Goal: Task Accomplishment & Management: Use online tool/utility

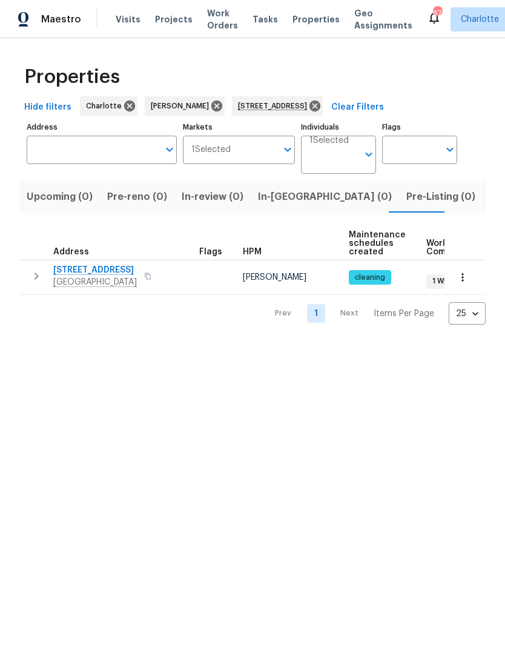
type input "3107 Falling Rock Ct Charlotte NC 28213"
click at [322, 111] on icon at bounding box center [314, 105] width 13 height 13
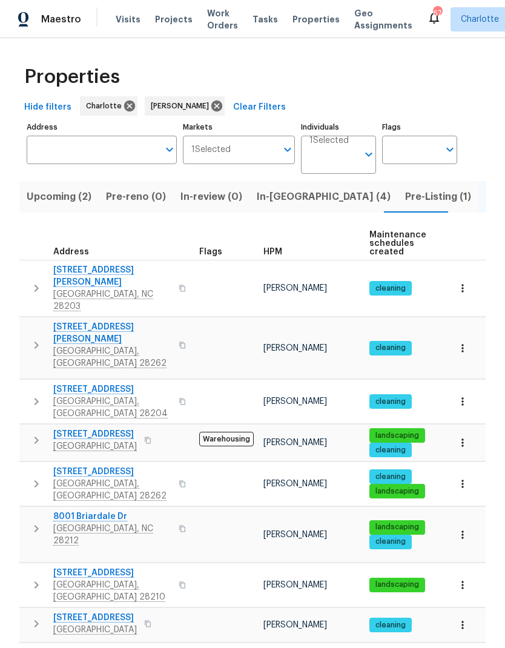
click at [279, 199] on span "In-reno (4)" at bounding box center [324, 196] width 134 height 17
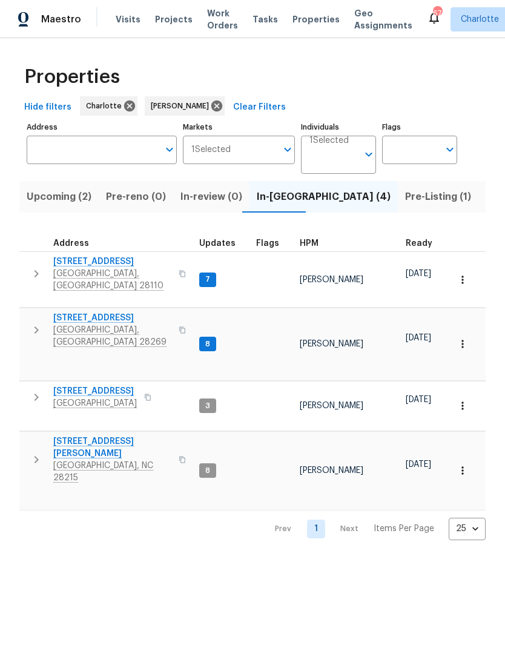
click at [39, 271] on icon "button" at bounding box center [36, 274] width 15 height 15
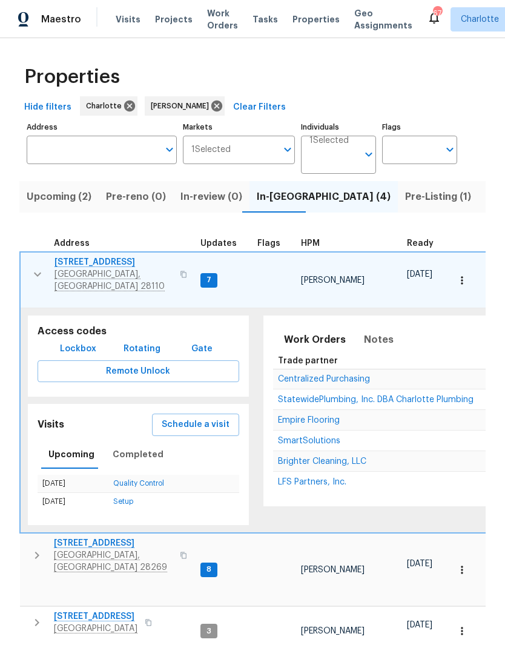
click at [101, 265] on span "2811 Iveywood Dr" at bounding box center [114, 262] width 118 height 12
click at [38, 268] on icon "button" at bounding box center [37, 274] width 15 height 15
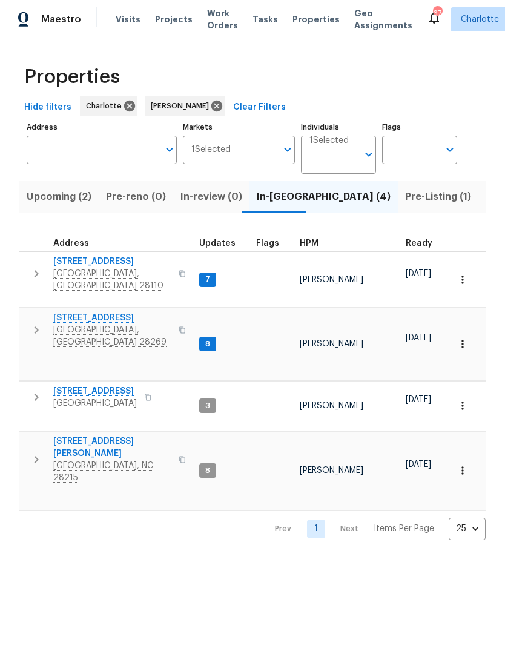
click at [462, 274] on icon "button" at bounding box center [463, 280] width 12 height 12
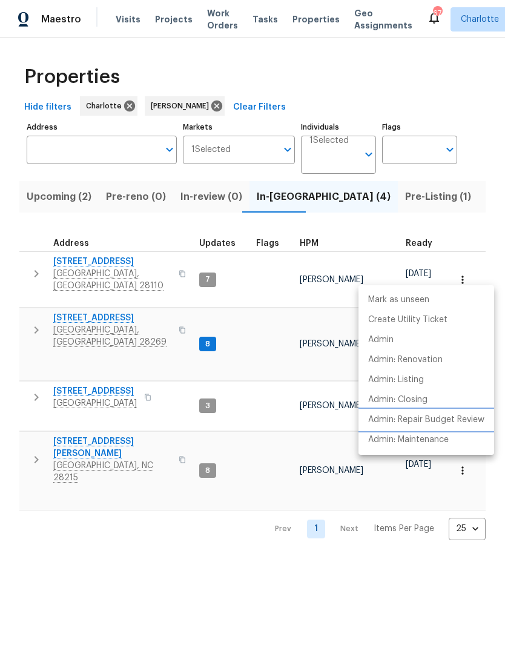
click at [450, 420] on p "Admin: Repair Budget Review" at bounding box center [426, 420] width 116 height 13
click at [288, 499] on div at bounding box center [252, 324] width 505 height 648
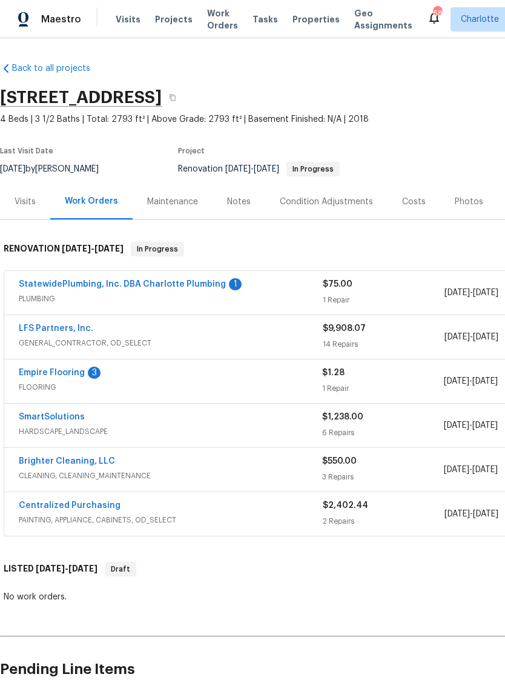
click at [62, 374] on link "Empire Flooring" at bounding box center [52, 372] width 66 height 8
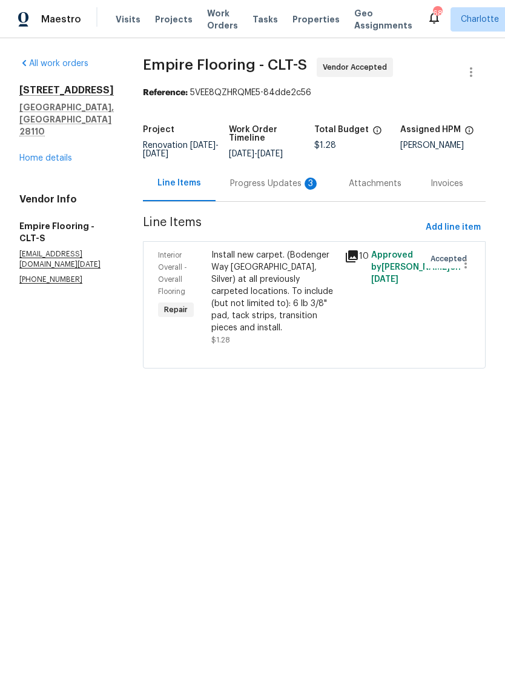
click at [255, 190] on div "Progress Updates 3" at bounding box center [275, 184] width 90 height 12
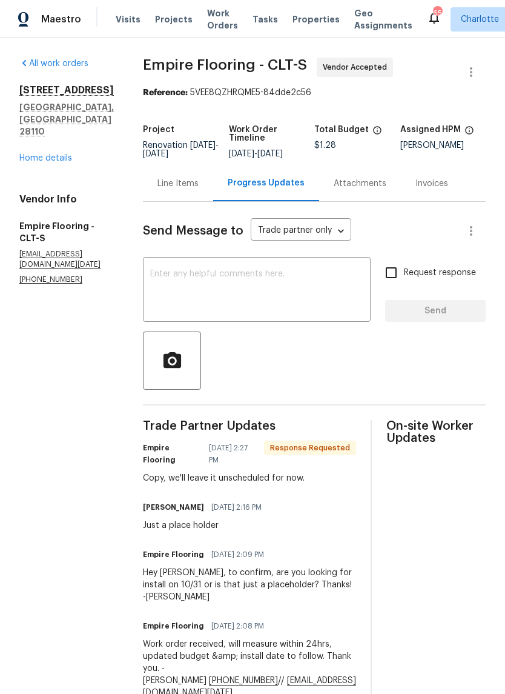
click at [55, 154] on link "Home details" at bounding box center [45, 158] width 53 height 8
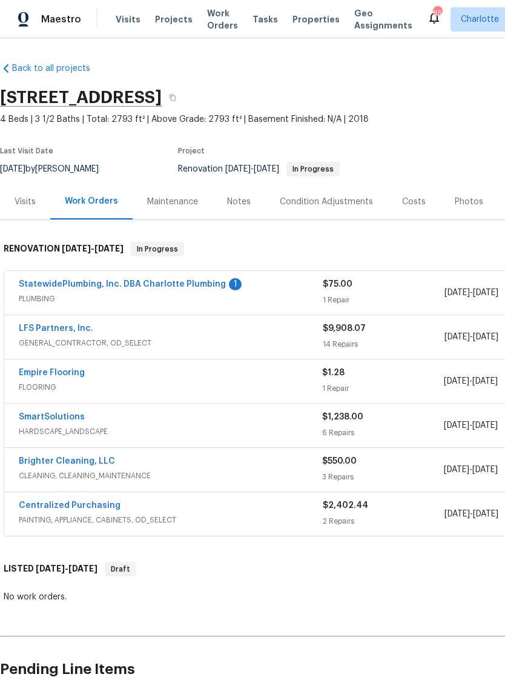
click at [198, 287] on link "StatewidePlumbing, Inc. DBA Charlotte Plumbing" at bounding box center [122, 284] width 207 height 8
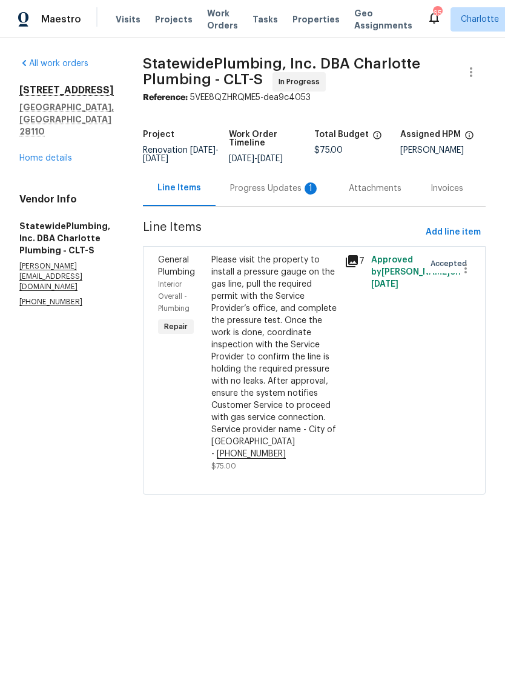
click at [273, 194] on div "Progress Updates 1" at bounding box center [275, 188] width 90 height 12
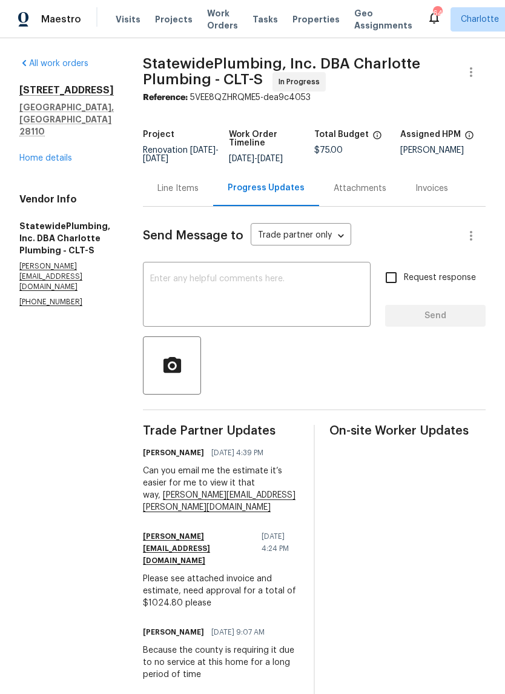
click at [385, 194] on div "Attachments" at bounding box center [360, 188] width 53 height 12
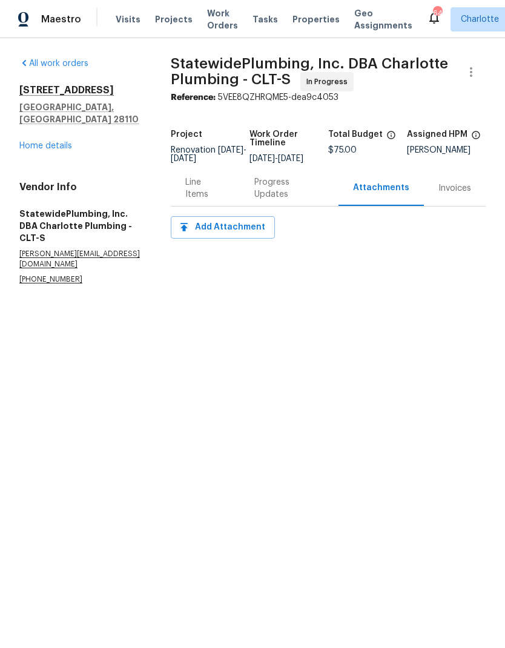
click at [206, 199] on div "Line Items" at bounding box center [205, 188] width 40 height 24
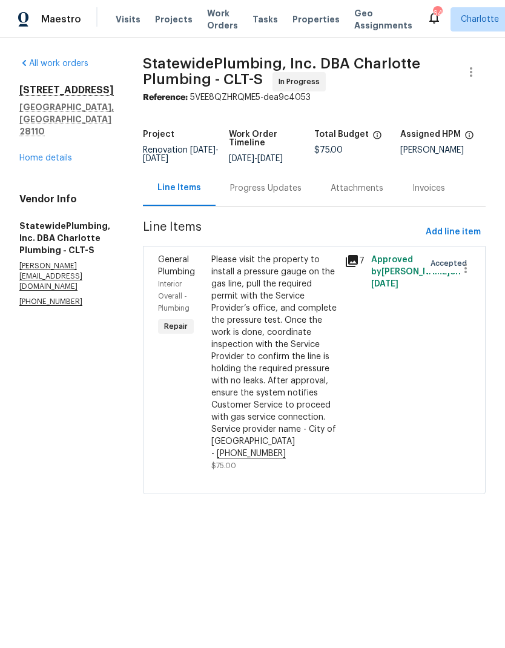
click at [293, 194] on div "Progress Updates" at bounding box center [265, 188] width 71 height 12
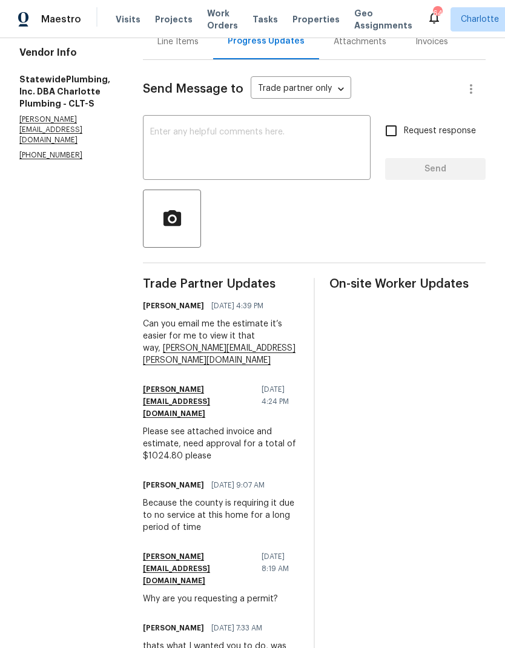
scroll to position [147, 0]
click at [324, 156] on textarea at bounding box center [256, 148] width 213 height 42
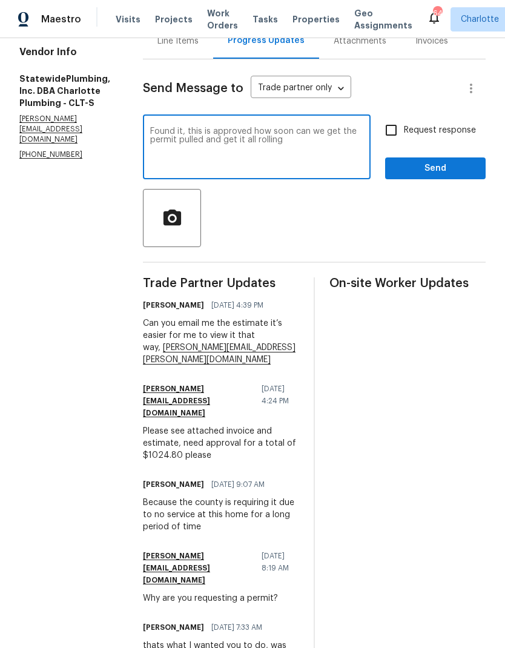
type textarea "Found it, this is approved how soon can we get the permit pulled and get it all…"
click at [388, 143] on input "Request response" at bounding box center [391, 130] width 25 height 25
checkbox input "true"
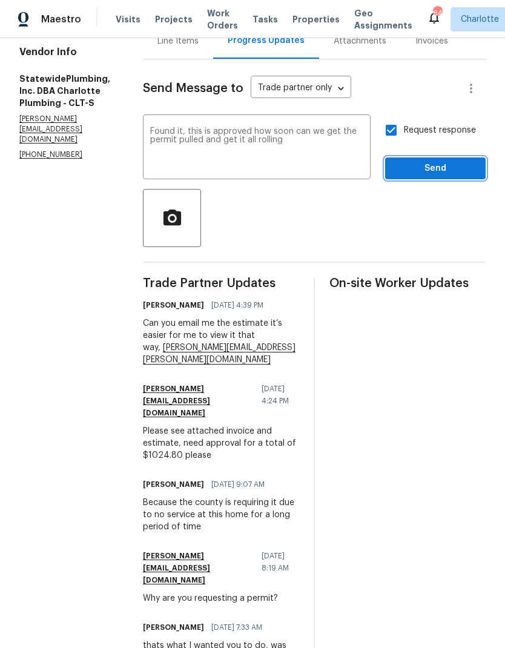
click at [447, 176] on span "Send" at bounding box center [435, 168] width 81 height 15
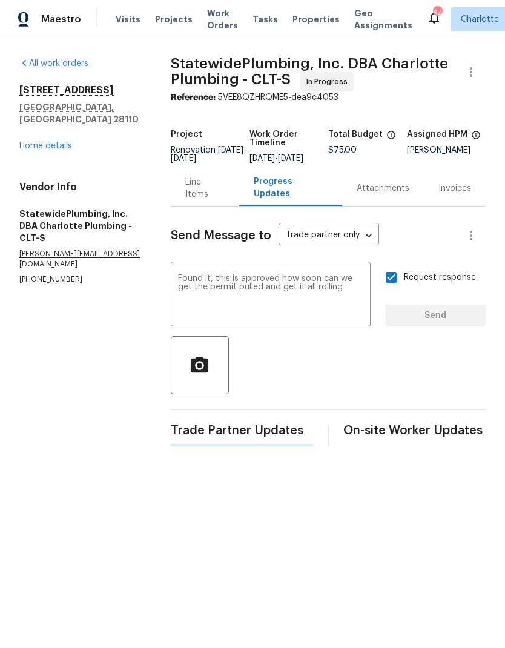
scroll to position [0, 0]
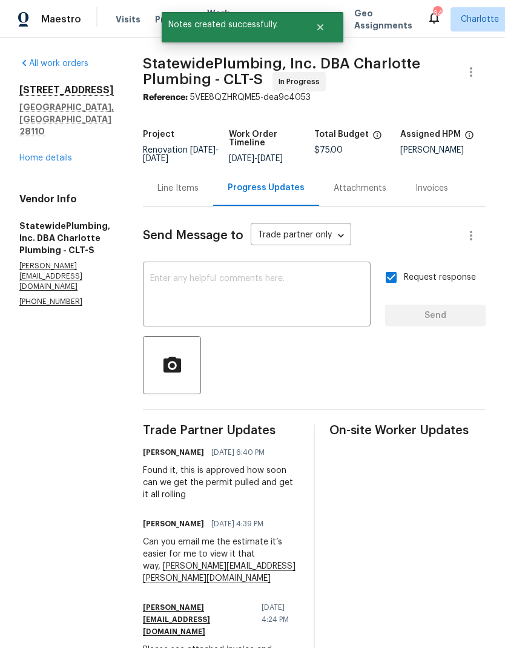
click at [65, 154] on link "Home details" at bounding box center [45, 158] width 53 height 8
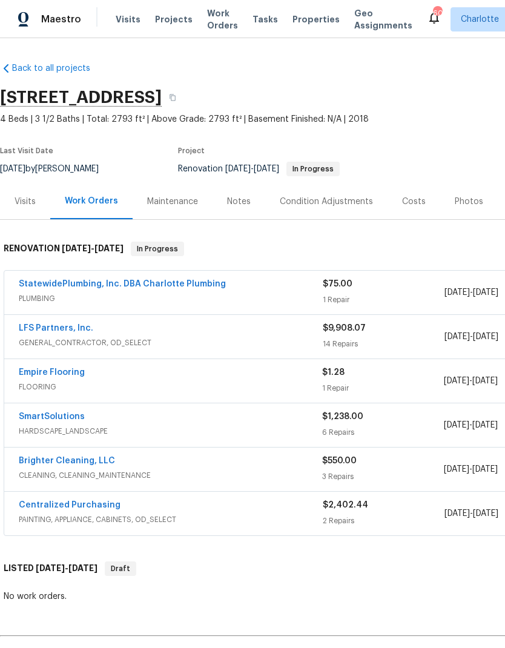
click at [233, 198] on div "Notes" at bounding box center [239, 202] width 24 height 12
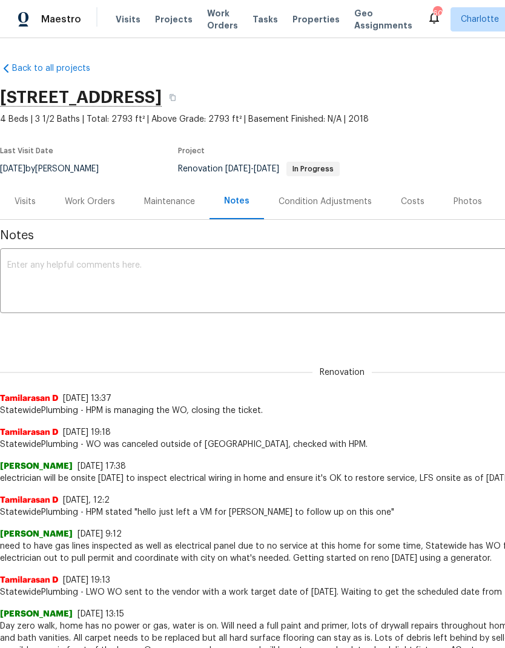
click at [414, 273] on textarea at bounding box center [342, 282] width 670 height 42
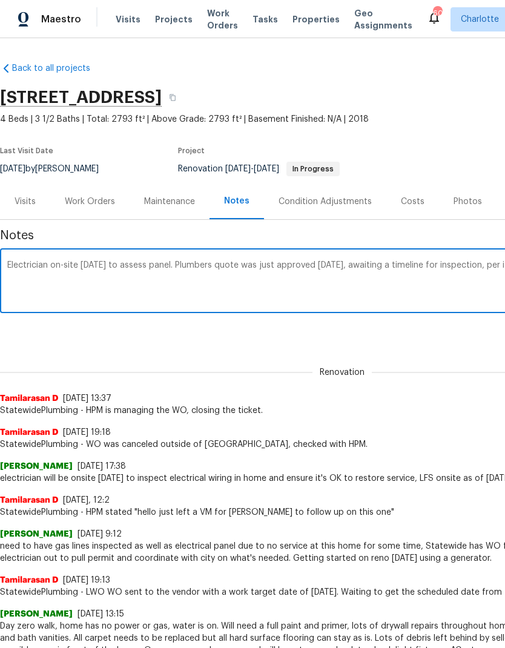
scroll to position [0, 179]
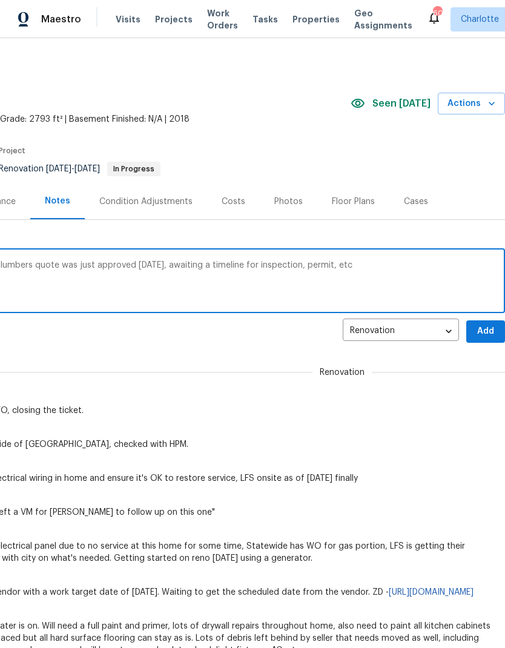
type textarea "Electrician on-site tomorrow to assess panel. Plumbers quote was just approved …"
click at [494, 340] on button "Add" at bounding box center [485, 331] width 39 height 22
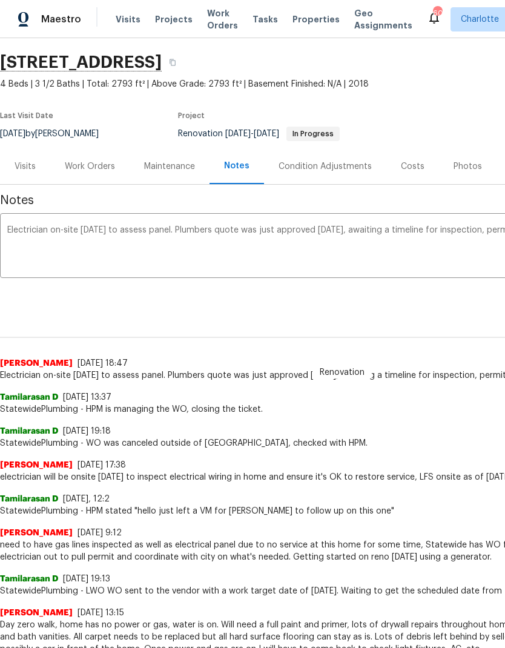
scroll to position [36, 0]
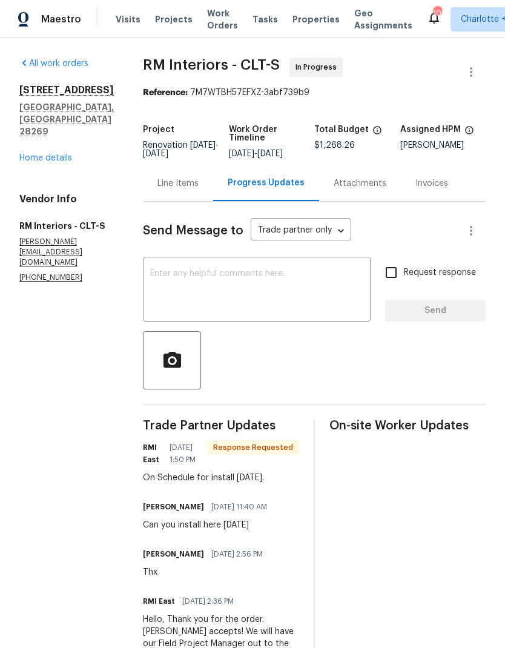
click at [314, 291] on textarea at bounding box center [256, 291] width 213 height 42
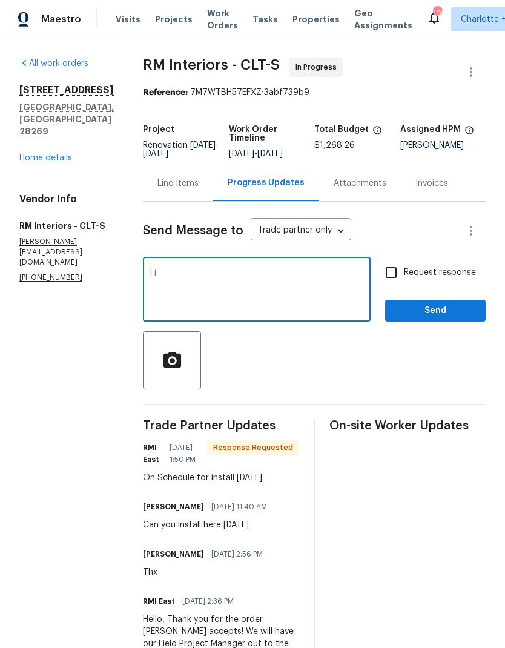
type textarea "L"
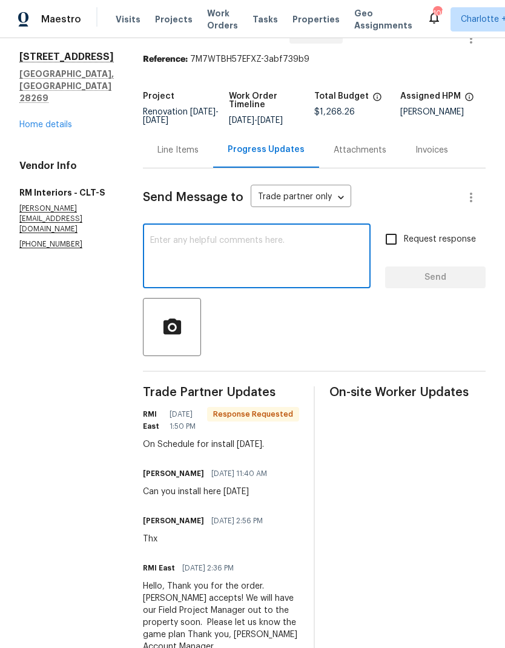
scroll to position [33, 0]
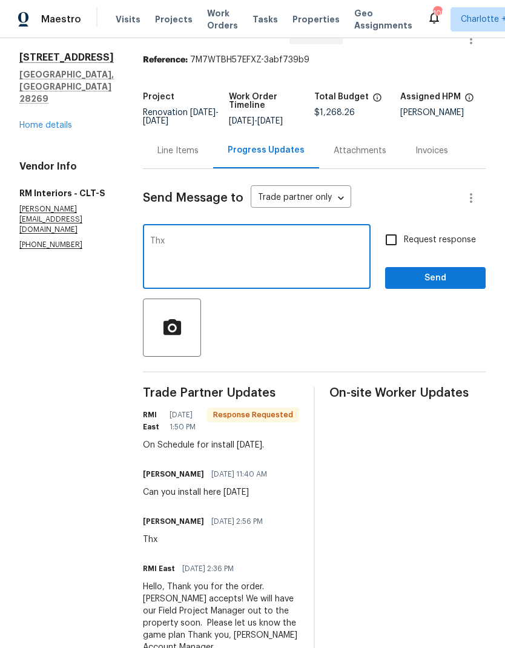
type textarea "Thx"
click at [450, 286] on span "Send" at bounding box center [435, 278] width 81 height 15
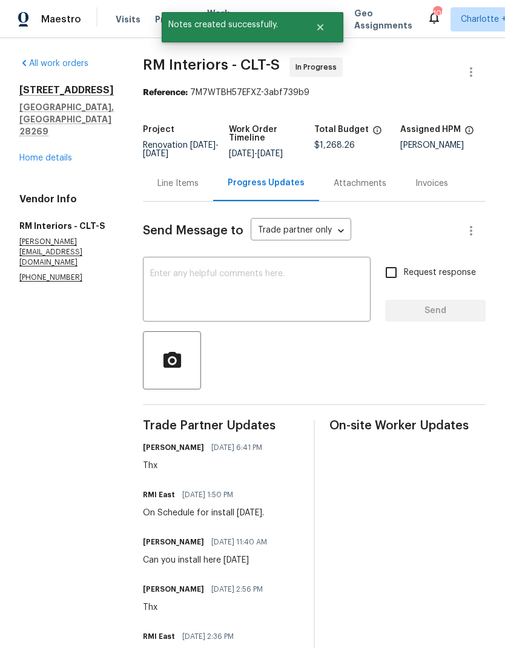
scroll to position [0, 0]
click at [59, 154] on link "Home details" at bounding box center [45, 158] width 53 height 8
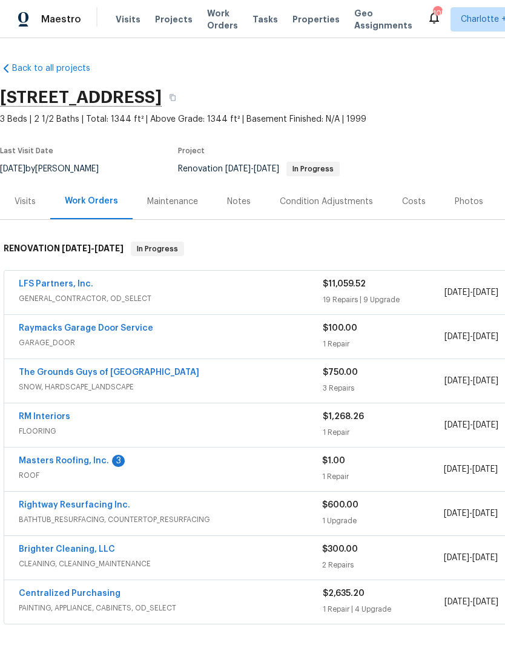
click at [66, 465] on link "Masters Roofing, Inc." at bounding box center [64, 461] width 90 height 8
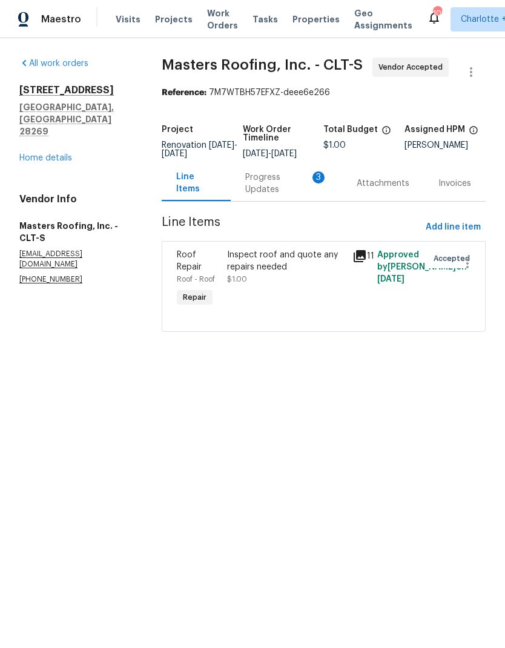
click at [261, 193] on div "Progress Updates 3" at bounding box center [286, 183] width 82 height 24
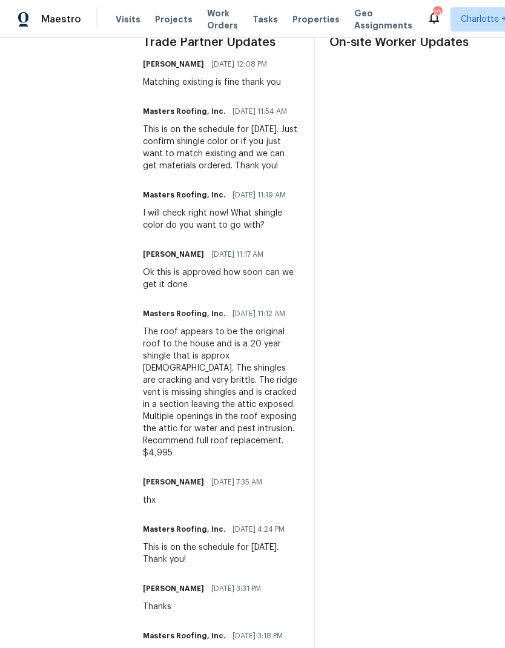
scroll to position [408, 0]
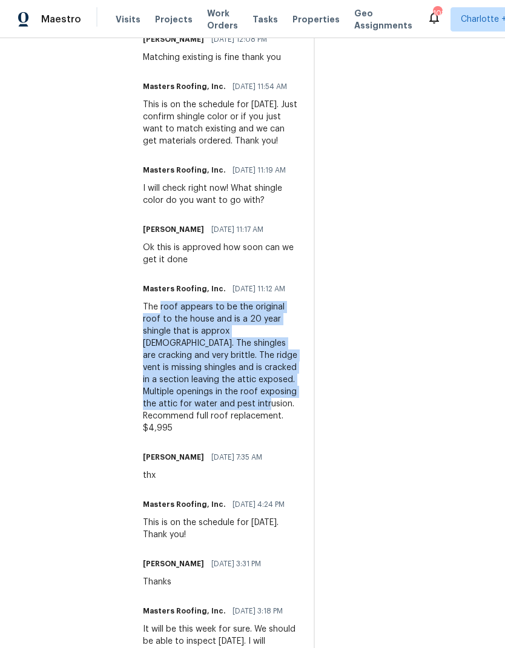
copy div "roof appears to be the original roof to the house and is a 20 year shingle that…"
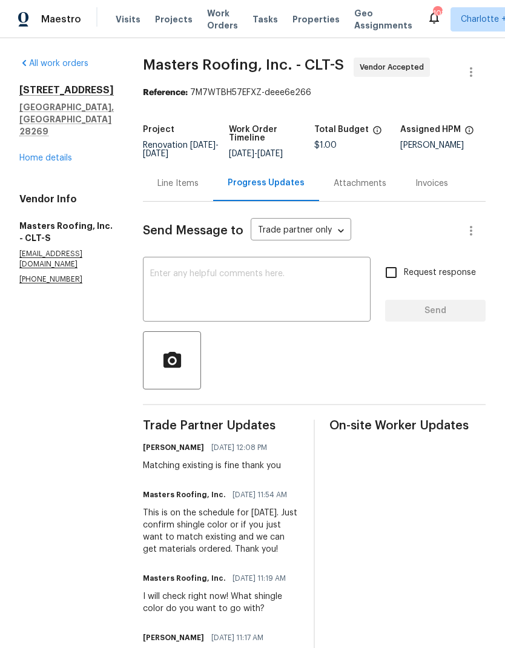
scroll to position [0, 0]
click at [185, 201] on div "Line Items" at bounding box center [178, 183] width 70 height 36
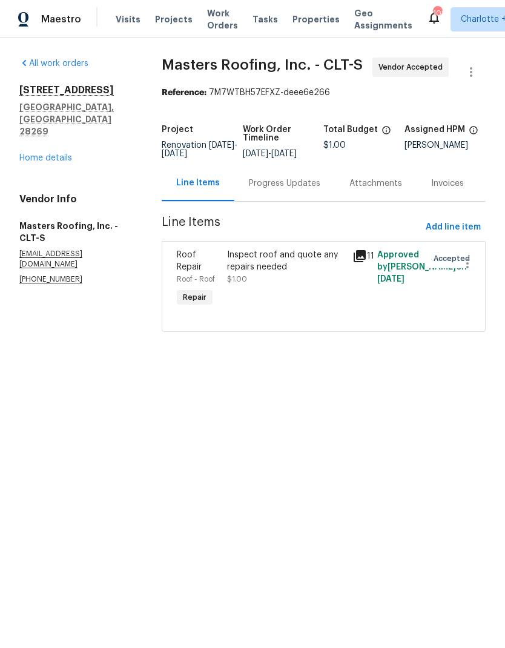
click at [267, 269] on div "Inspect roof and quote any repairs needed" at bounding box center [286, 261] width 118 height 24
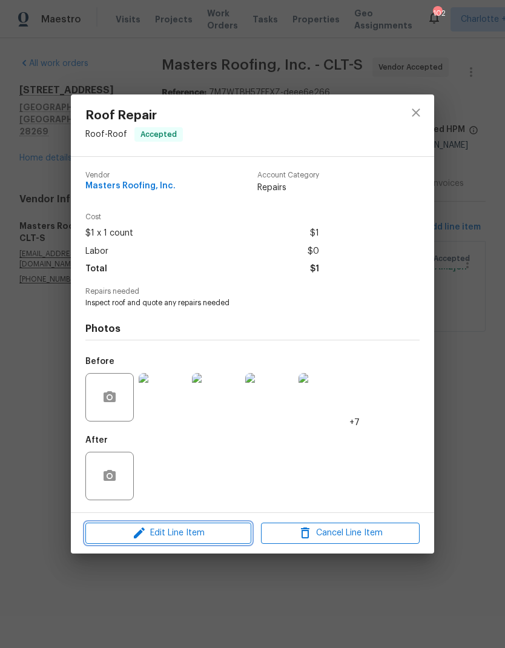
click at [227, 533] on span "Edit Line Item" at bounding box center [168, 533] width 159 height 15
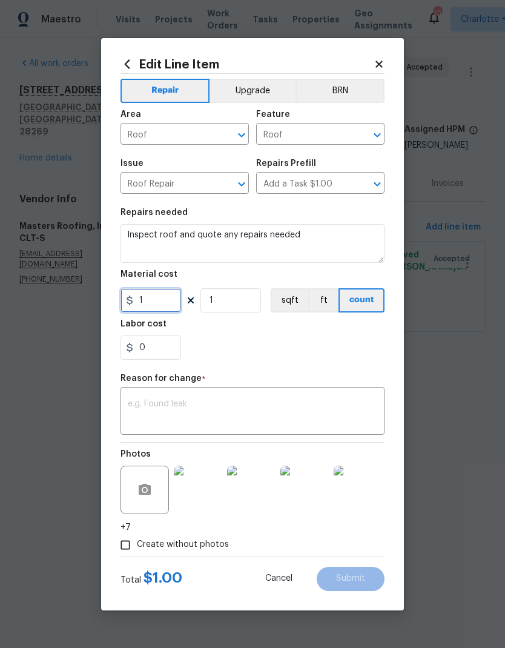
click at [163, 306] on input "1" at bounding box center [151, 300] width 61 height 24
type input "4995"
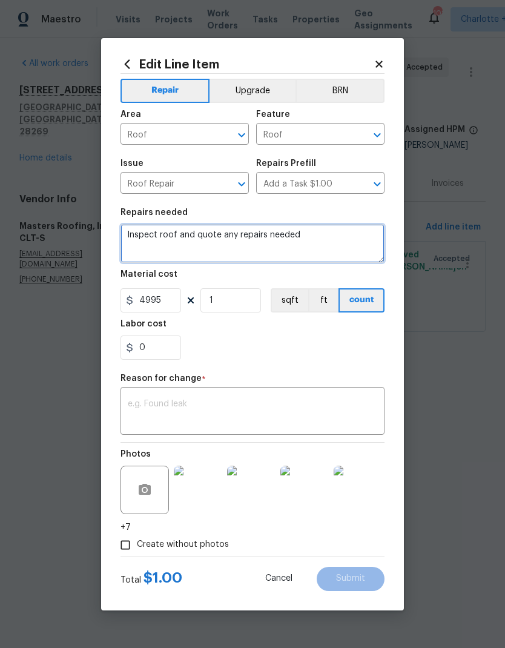
click at [255, 230] on textarea "Inspect roof and quote any repairs needed" at bounding box center [253, 243] width 264 height 39
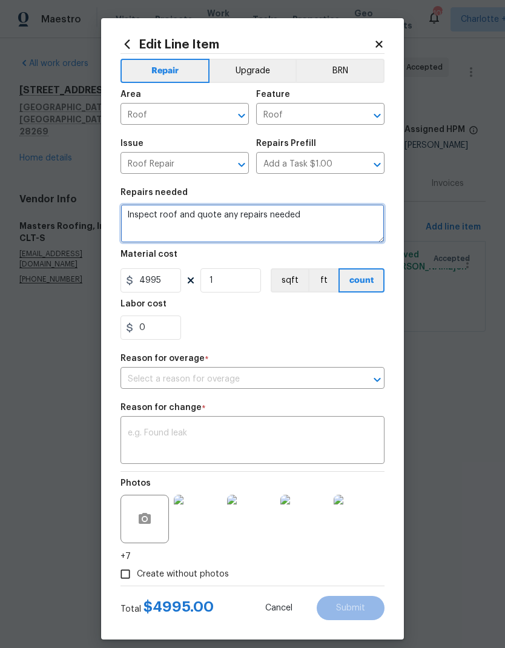
click at [262, 215] on textarea "Inspect roof and quote any repairs needed" at bounding box center [253, 223] width 264 height 39
click at [262, 214] on textarea "Inspect roof and quote any repairs needed" at bounding box center [253, 223] width 264 height 39
click at [267, 216] on textarea "Inspect roof and quote any repairs needed" at bounding box center [253, 223] width 264 height 39
paste textarea "roof appears to be the original roof to the house and is a 20 year shingle that…"
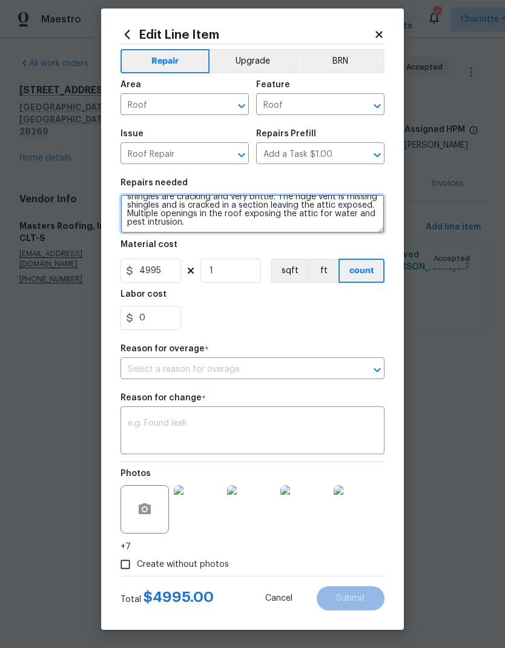
scroll to position [13, 0]
click at [376, 371] on icon "Open" at bounding box center [377, 370] width 15 height 15
type textarea "roof appears to be the original roof to the house and is a 20 year shingle that…"
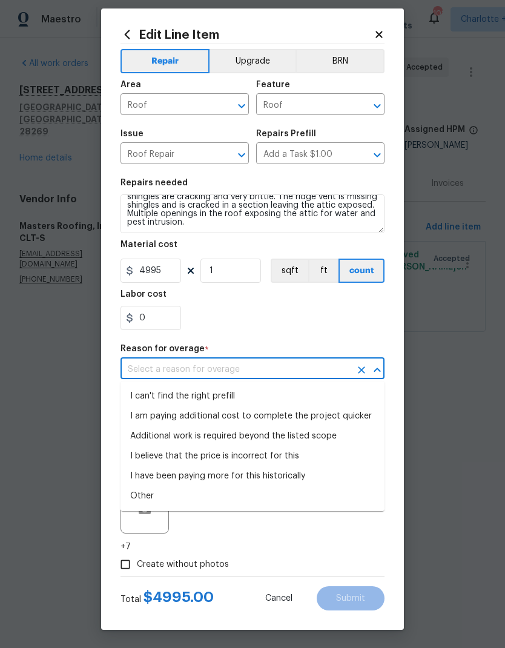
click at [288, 462] on li "I believe that the price is incorrect for this" at bounding box center [253, 457] width 264 height 20
type input "I believe that the price is incorrect for this"
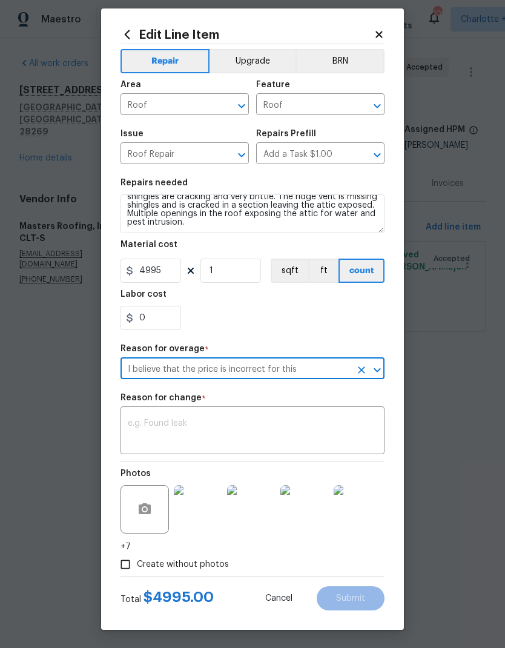
click at [281, 424] on textarea at bounding box center [253, 431] width 250 height 25
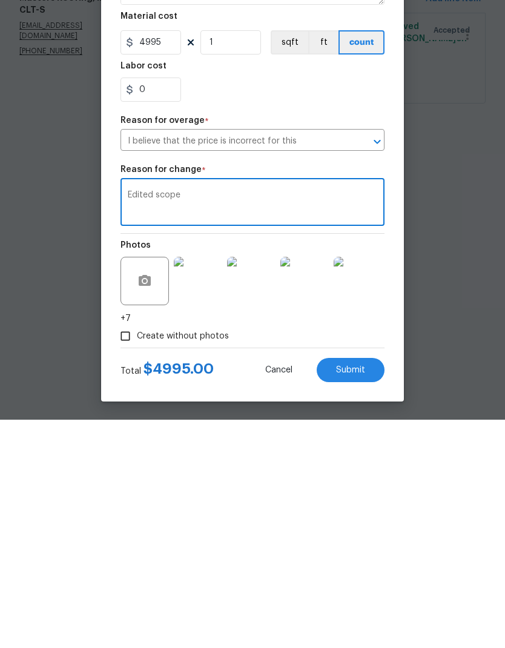
type textarea "Edited scope"
click at [371, 586] on button "Submit" at bounding box center [351, 598] width 68 height 24
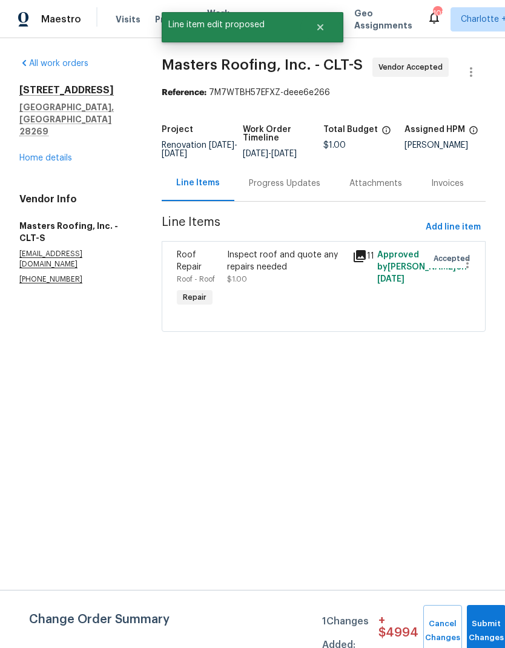
scroll to position [0, 0]
click at [481, 626] on button "Submit Changes" at bounding box center [486, 631] width 39 height 52
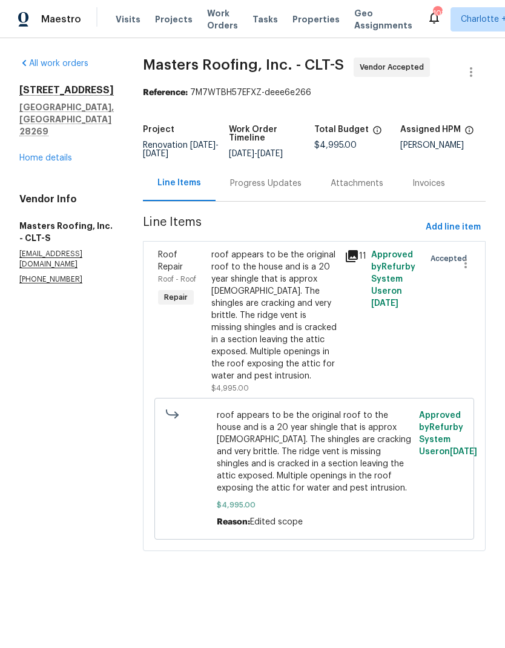
click at [59, 154] on link "Home details" at bounding box center [45, 158] width 53 height 8
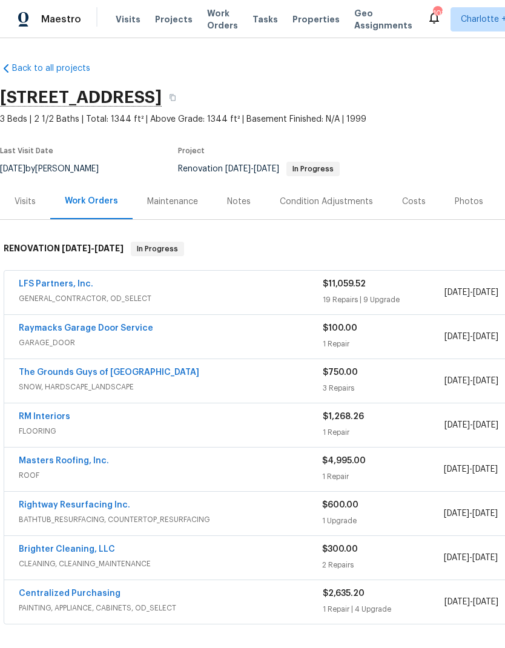
click at [402, 196] on div "Costs" at bounding box center [414, 202] width 24 height 12
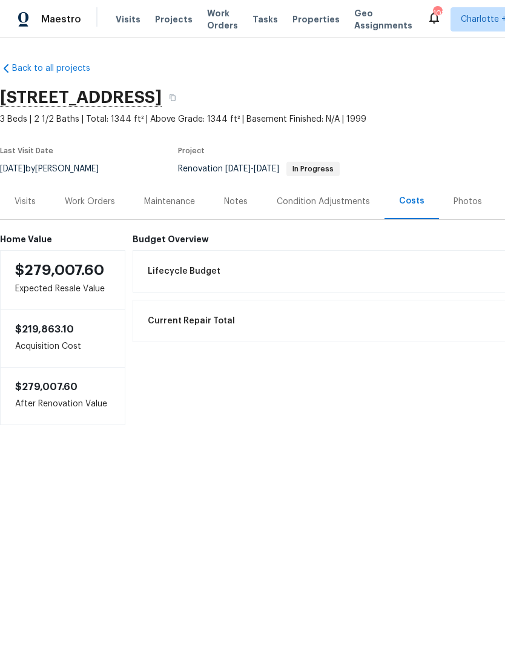
click at [87, 199] on div "Work Orders" at bounding box center [90, 202] width 50 height 12
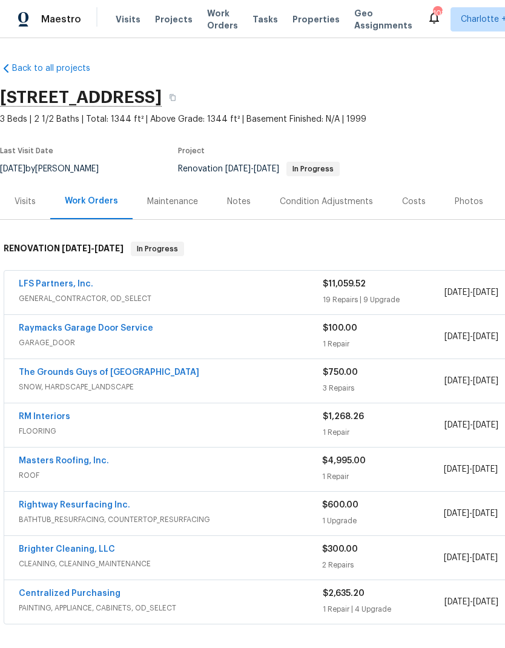
click at [236, 203] on div "Notes" at bounding box center [239, 202] width 24 height 12
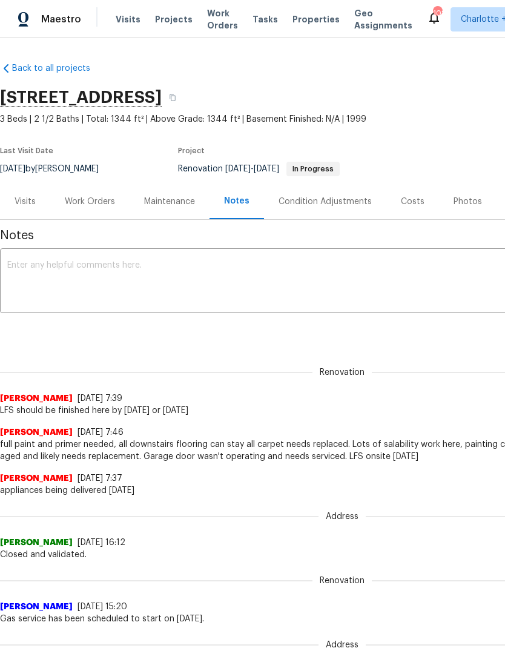
click at [421, 273] on textarea at bounding box center [342, 282] width 670 height 42
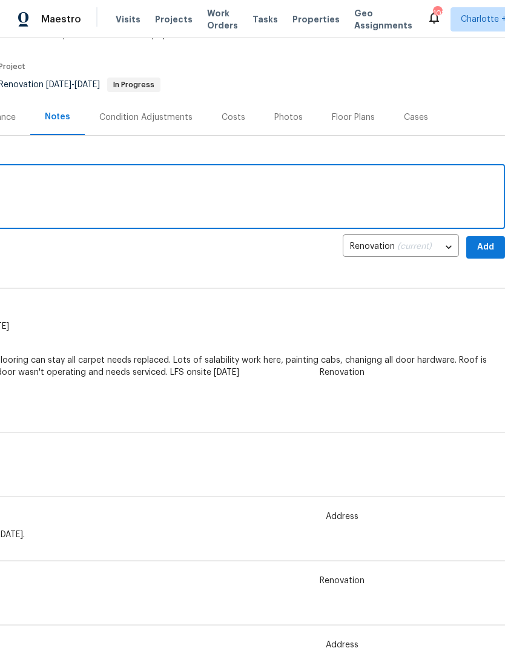
type textarea "LFS completed, flooring going in tomorrow"
click at [489, 245] on span "Add" at bounding box center [485, 247] width 19 height 15
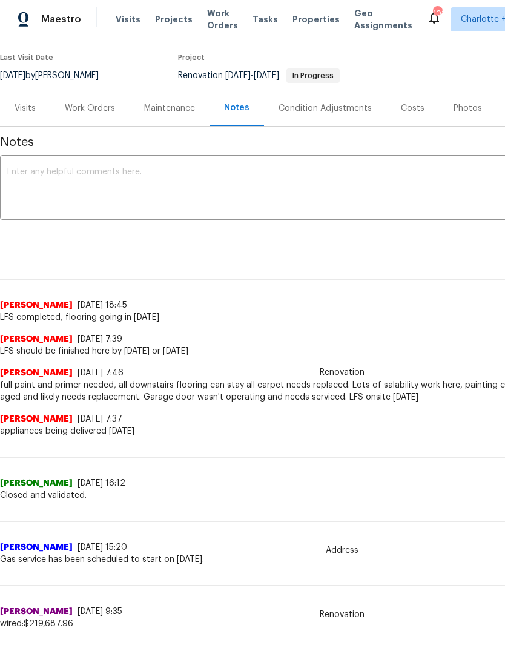
scroll to position [93, 0]
click at [95, 111] on div "Work Orders" at bounding box center [90, 108] width 50 height 12
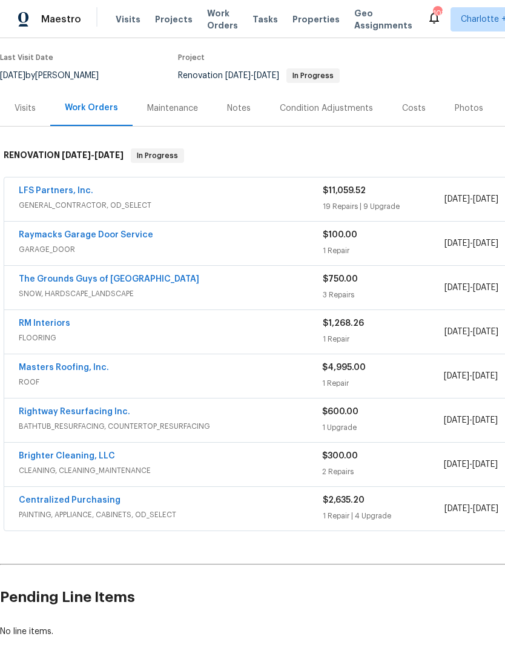
click at [95, 416] on link "Rightway Resurfacing Inc." at bounding box center [74, 412] width 111 height 8
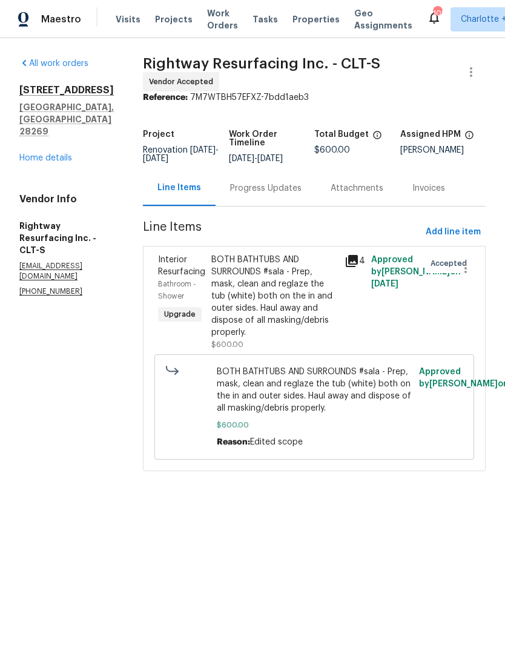
click at [61, 154] on link "Home details" at bounding box center [45, 158] width 53 height 8
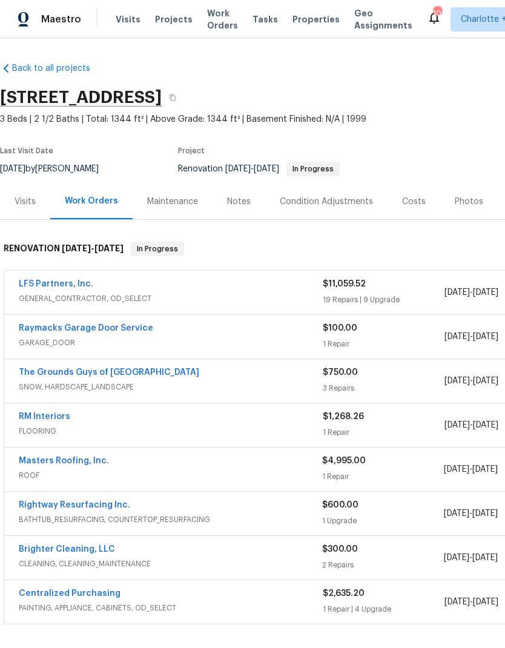
click at [62, 550] on link "Brighter Cleaning, LLC" at bounding box center [67, 549] width 96 height 8
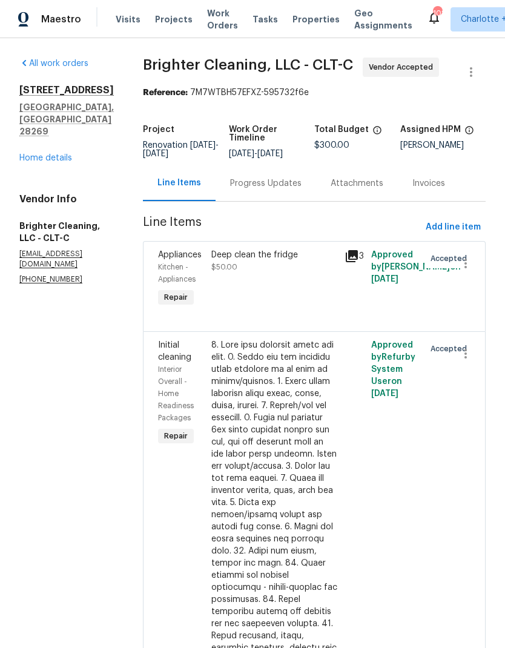
click at [249, 187] on div "Progress Updates" at bounding box center [265, 184] width 71 height 12
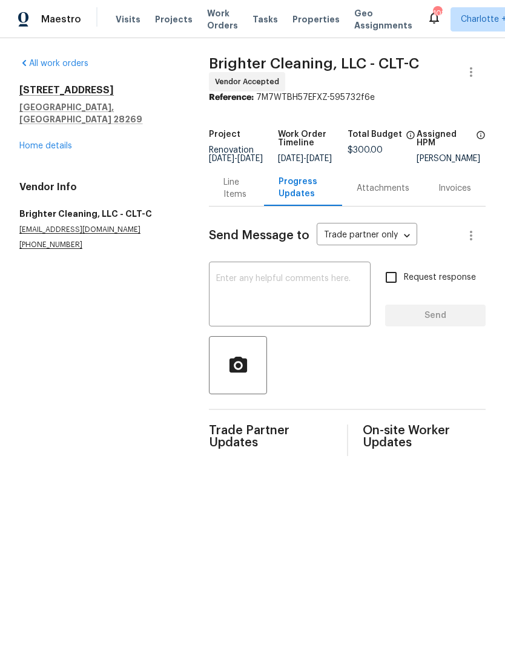
click at [310, 300] on textarea at bounding box center [289, 295] width 147 height 42
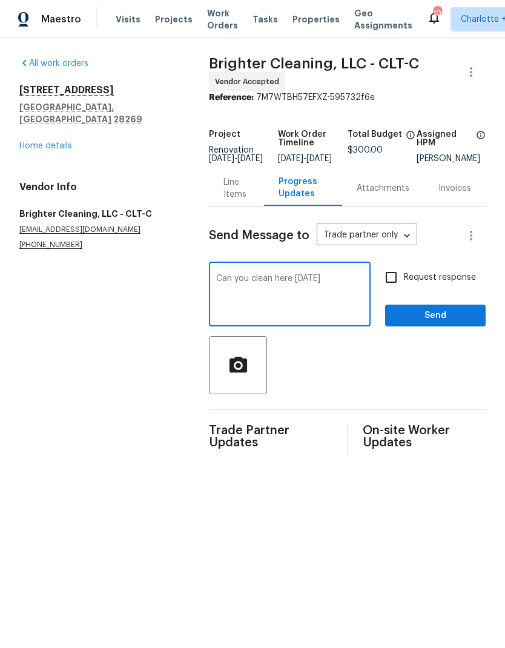
type textarea "Can you clean here on Wednesday"
click at [404, 282] on input "Request response" at bounding box center [391, 277] width 25 height 25
checkbox input "true"
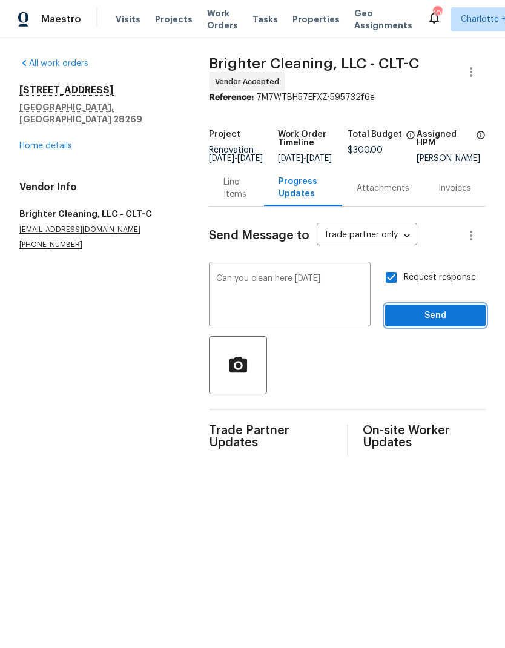
click at [430, 317] on span "Send" at bounding box center [435, 315] width 81 height 15
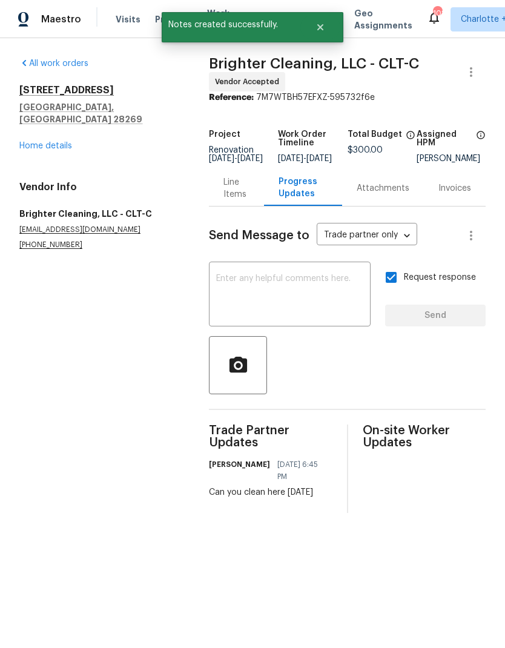
click at [51, 142] on link "Home details" at bounding box center [45, 146] width 53 height 8
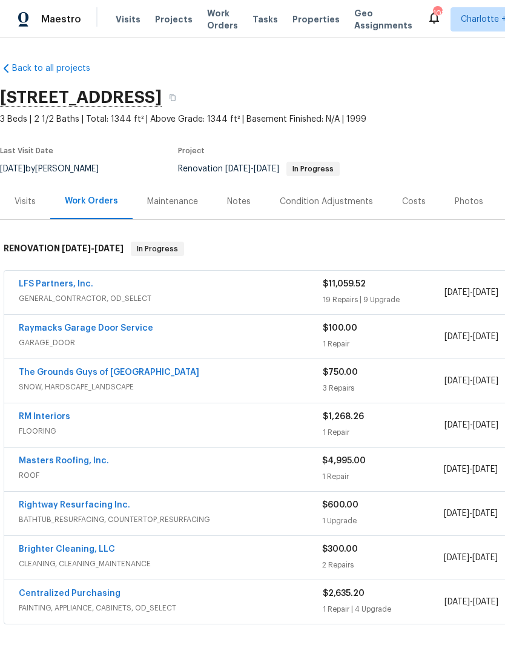
click at [51, 508] on link "Rightway Resurfacing Inc." at bounding box center [74, 505] width 111 height 8
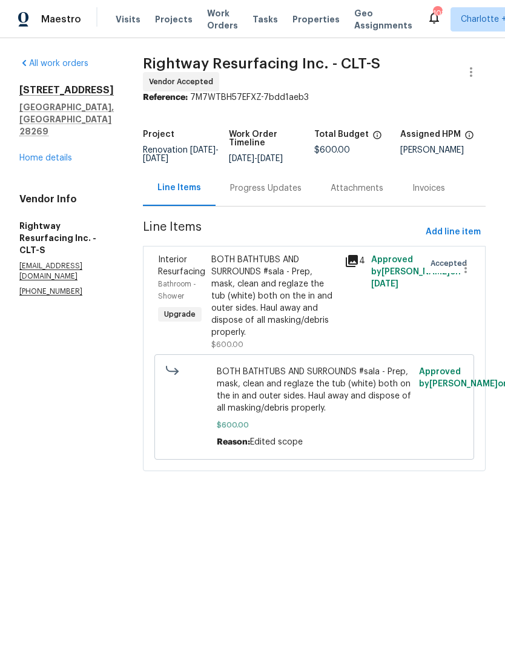
click at [285, 206] on div "Progress Updates" at bounding box center [266, 188] width 101 height 36
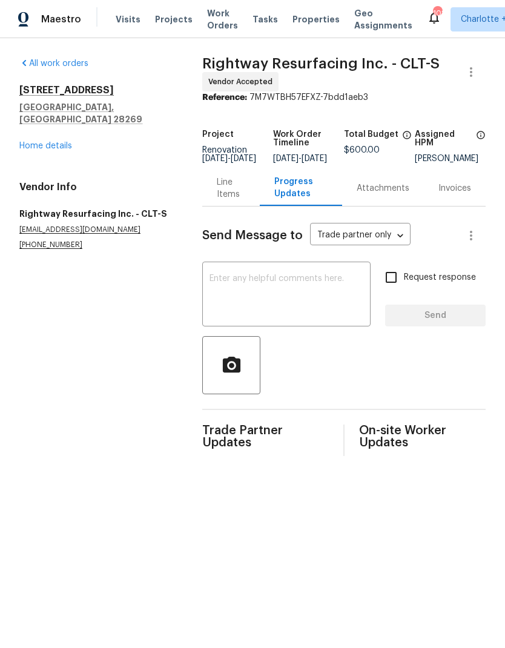
click at [319, 304] on textarea at bounding box center [287, 295] width 154 height 42
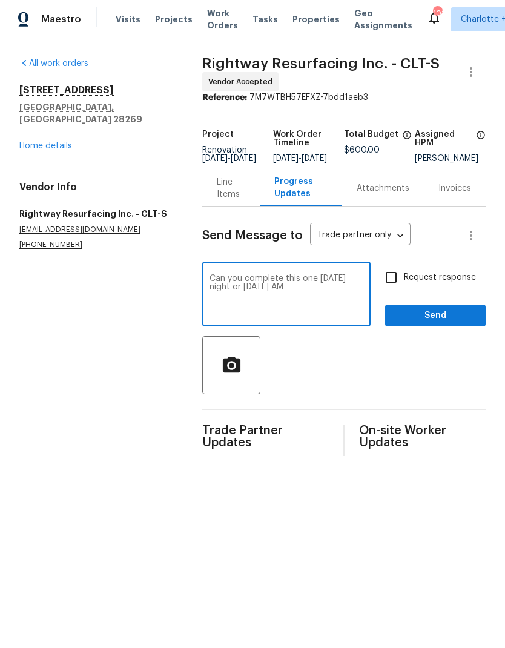
type textarea "Can you complete this one Wednesday night or Thursday AM"
click at [403, 285] on input "Request response" at bounding box center [391, 277] width 25 height 25
checkbox input "true"
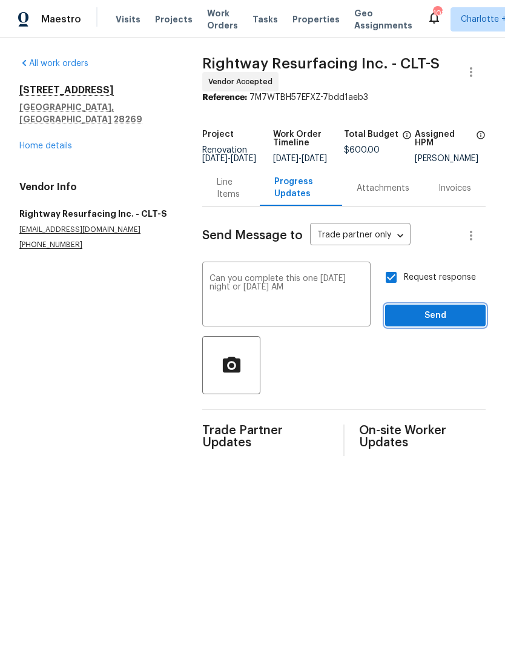
click at [450, 324] on span "Send" at bounding box center [435, 315] width 81 height 15
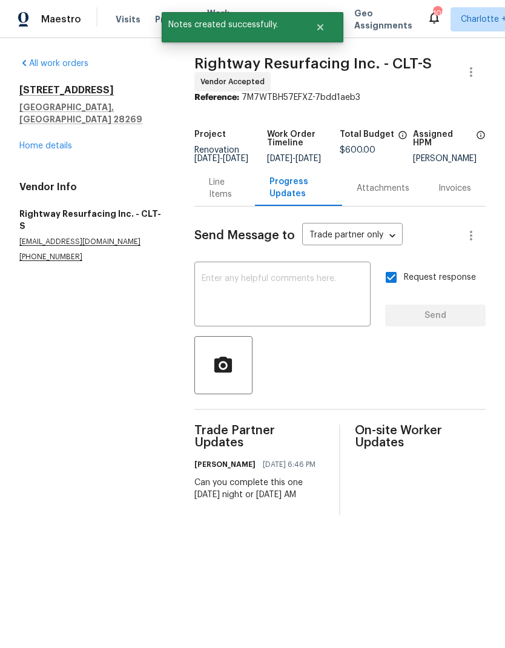
click at [46, 142] on link "Home details" at bounding box center [45, 146] width 53 height 8
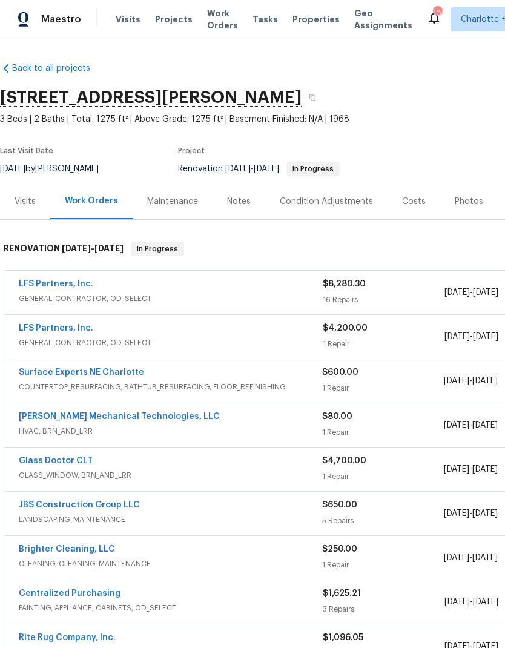
click at [49, 288] on link "LFS Partners, Inc." at bounding box center [56, 284] width 75 height 8
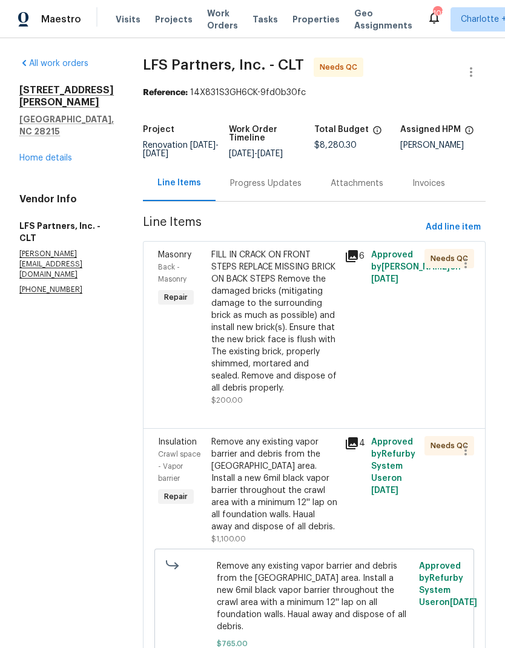
click at [270, 311] on div "FILL IN CRACK ON FRONT STEPS REPLACE MISSING BRICK ON BACK STEPS Remove the dam…" at bounding box center [274, 321] width 126 height 145
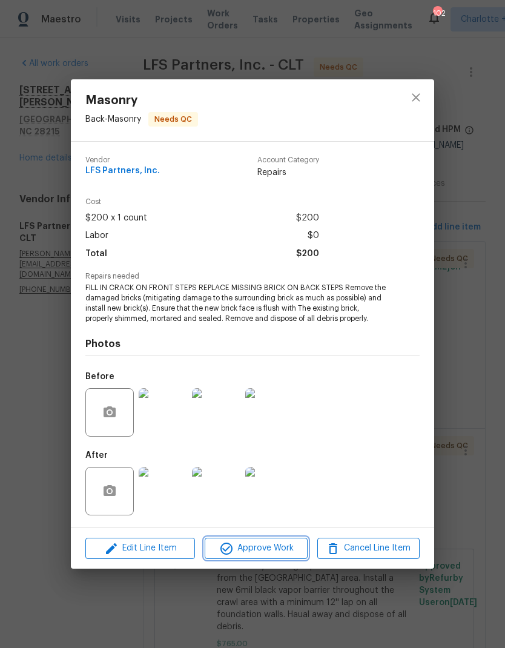
click at [272, 554] on span "Approve Work" at bounding box center [255, 548] width 95 height 15
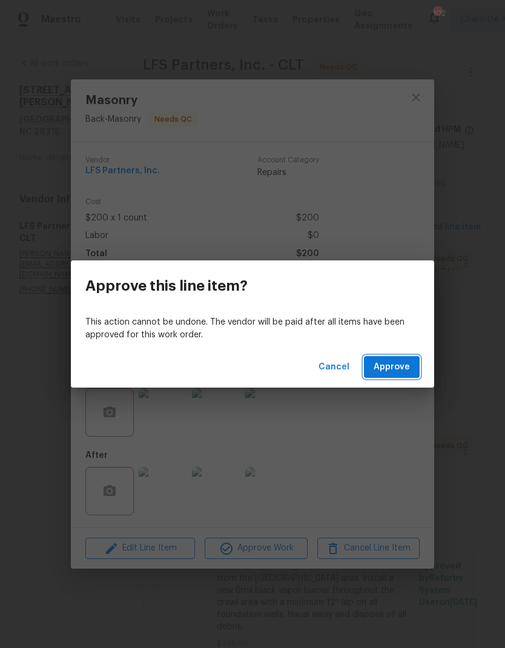
click at [408, 371] on span "Approve" at bounding box center [392, 367] width 36 height 15
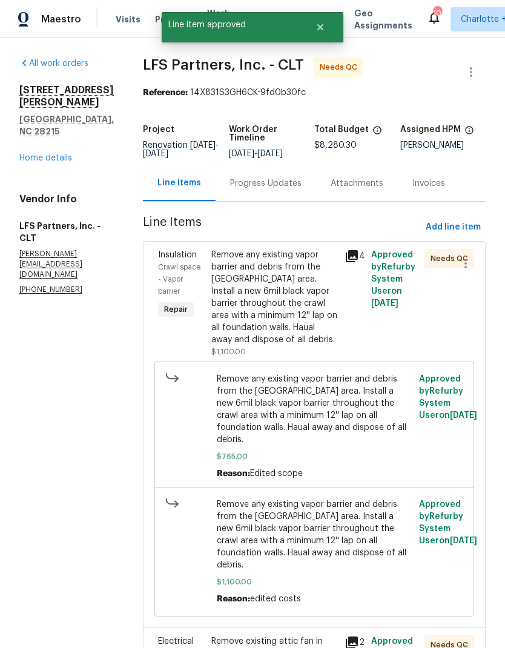
click at [283, 302] on div "Remove any existing vapor barrier and debris from the [GEOGRAPHIC_DATA] area. I…" at bounding box center [274, 297] width 126 height 97
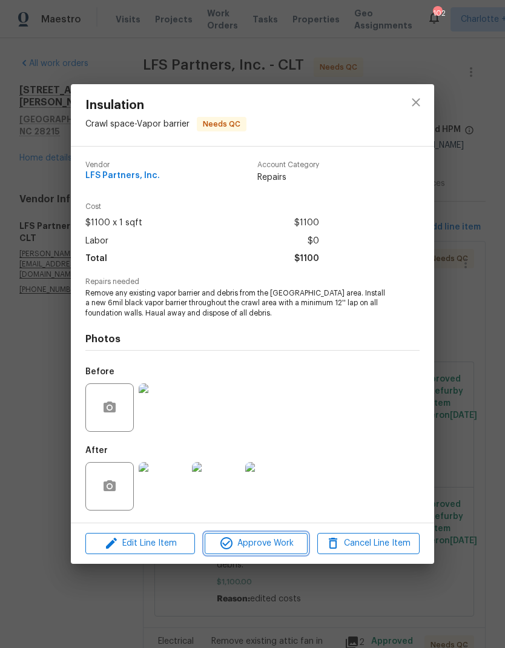
click at [286, 546] on span "Approve Work" at bounding box center [255, 543] width 95 height 15
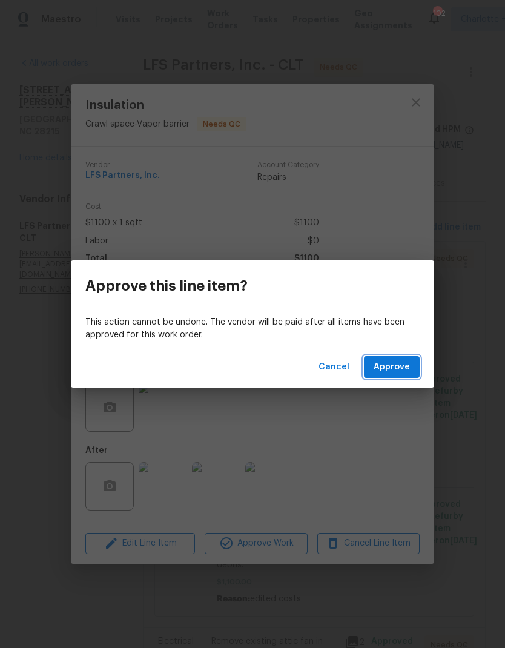
click at [409, 368] on span "Approve" at bounding box center [392, 367] width 36 height 15
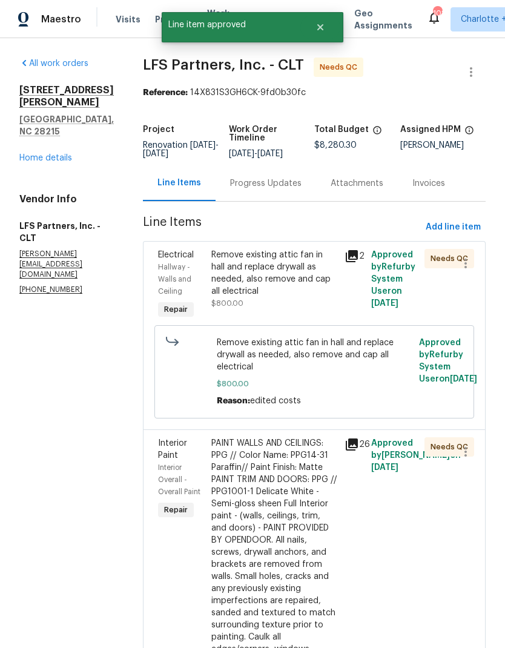
click at [282, 313] on div "Remove existing attic fan in hall and replace drywall as needed, also remove an…" at bounding box center [274, 285] width 133 height 80
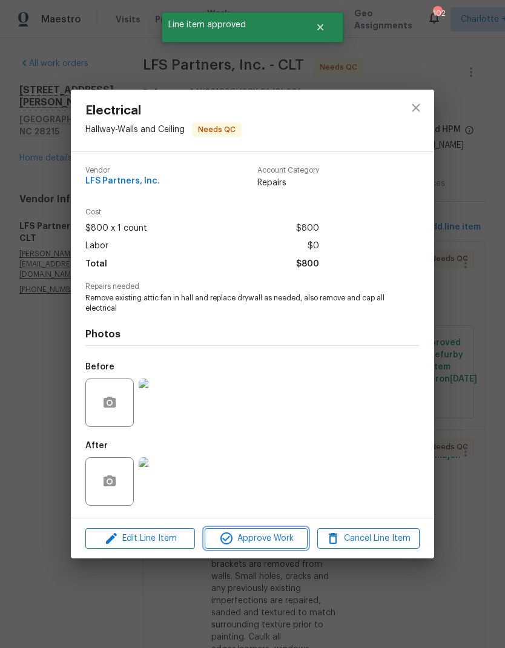
click at [275, 534] on span "Approve Work" at bounding box center [255, 538] width 95 height 15
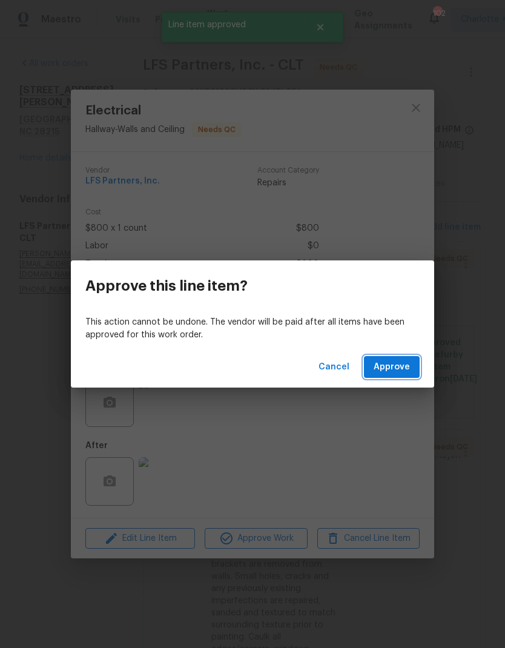
click at [400, 370] on span "Approve" at bounding box center [392, 367] width 36 height 15
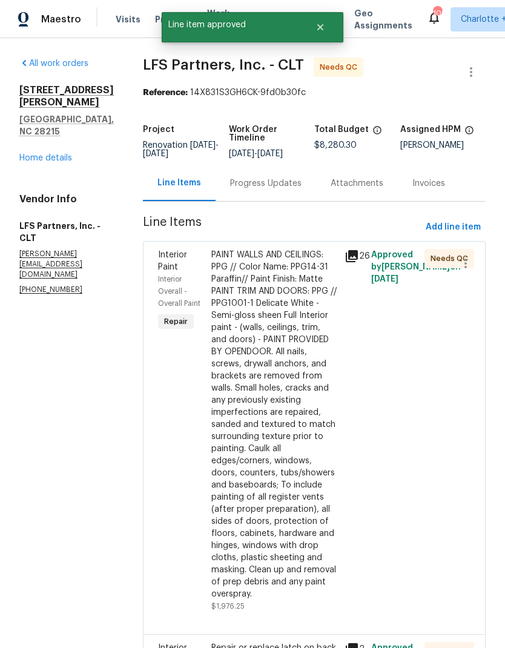
click at [284, 334] on div "PAINT WALLS AND CEILINGS: PPG // Color Name: PPG14-31 Paraffin// Paint Finish: …" at bounding box center [274, 424] width 126 height 351
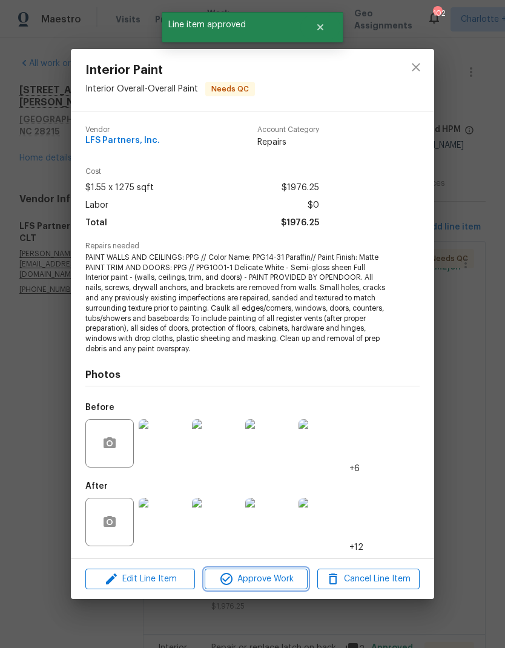
click at [291, 577] on span "Approve Work" at bounding box center [255, 579] width 95 height 15
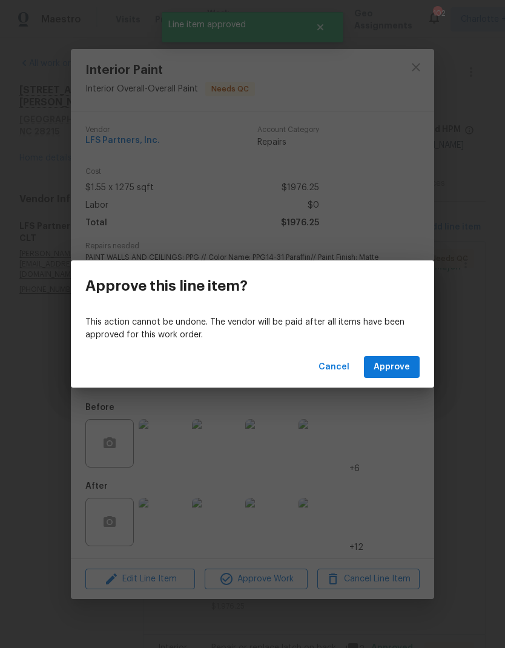
click at [403, 365] on span "Approve" at bounding box center [392, 367] width 36 height 15
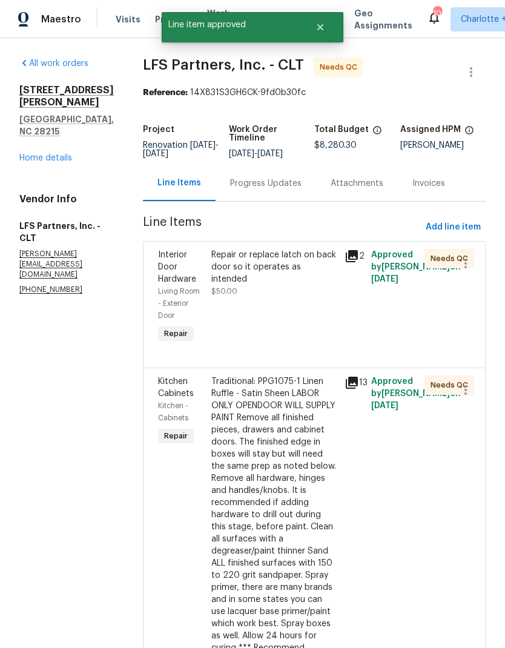
click at [301, 280] on div "Repair or replace latch on back door so it operates as intended $50.00" at bounding box center [274, 273] width 126 height 48
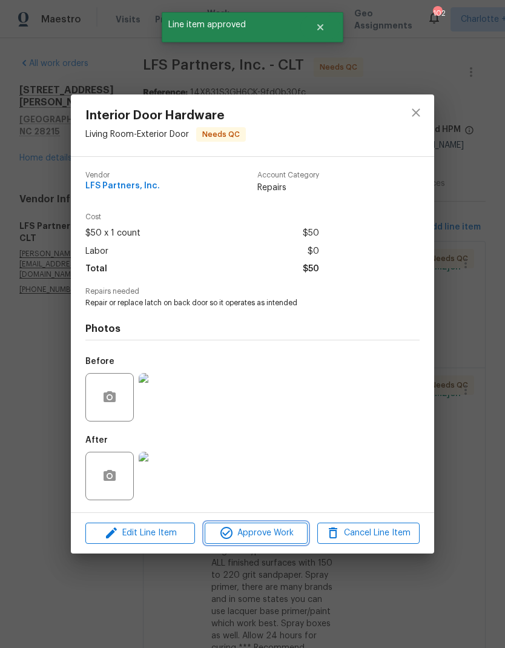
click at [281, 537] on span "Approve Work" at bounding box center [255, 533] width 95 height 15
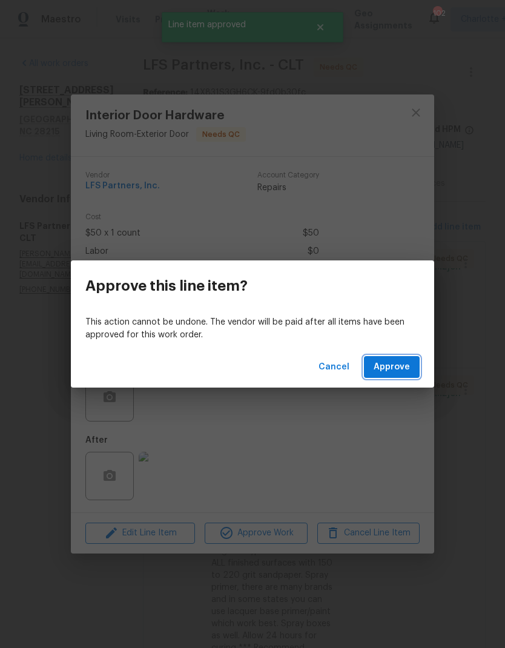
click at [413, 364] on button "Approve" at bounding box center [392, 367] width 56 height 22
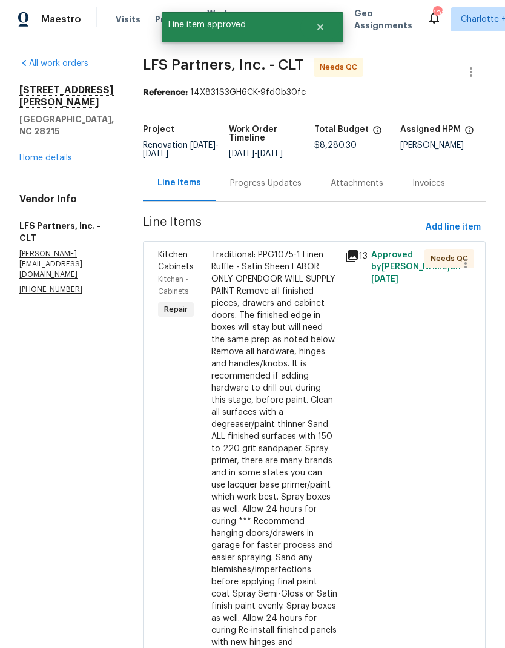
click at [280, 271] on div "Traditional: PPG1075-1 Linen Ruffle - Satin Sheen LABOR ONLY OPENDOOR WILL SUPP…" at bounding box center [274, 461] width 126 height 424
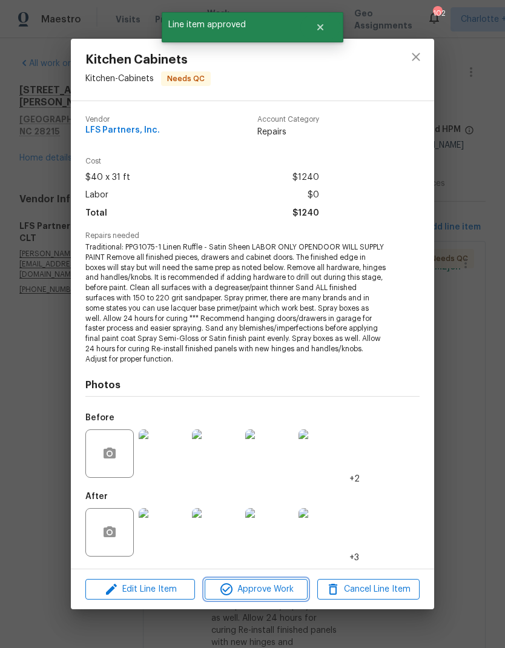
click at [293, 593] on span "Approve Work" at bounding box center [255, 589] width 95 height 15
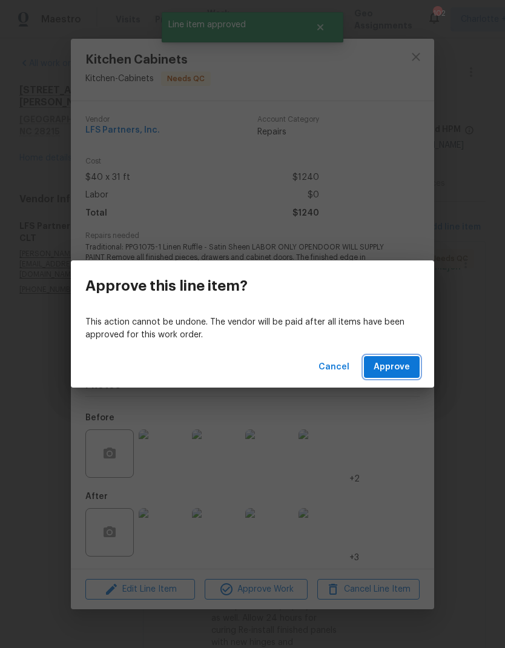
click at [417, 362] on button "Approve" at bounding box center [392, 367] width 56 height 22
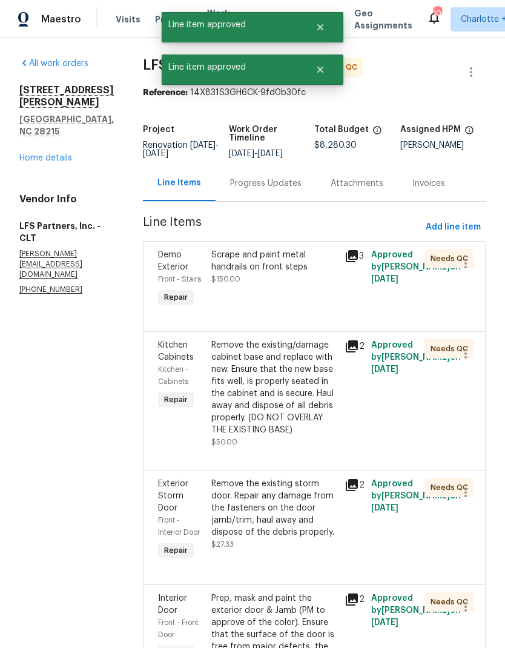
click at [296, 328] on div "Demo Exterior Front - Stairs Repair Scrape and paint metal handrails on front s…" at bounding box center [314, 286] width 343 height 90
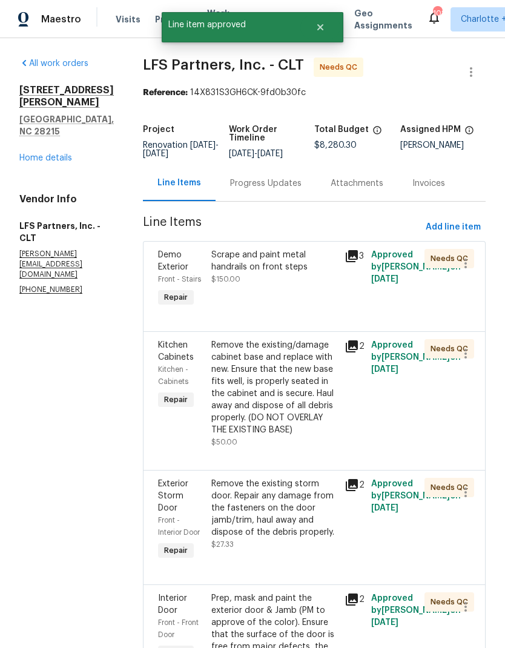
click at [309, 306] on div "Scrape and paint metal handrails on front steps $150.00" at bounding box center [274, 279] width 133 height 68
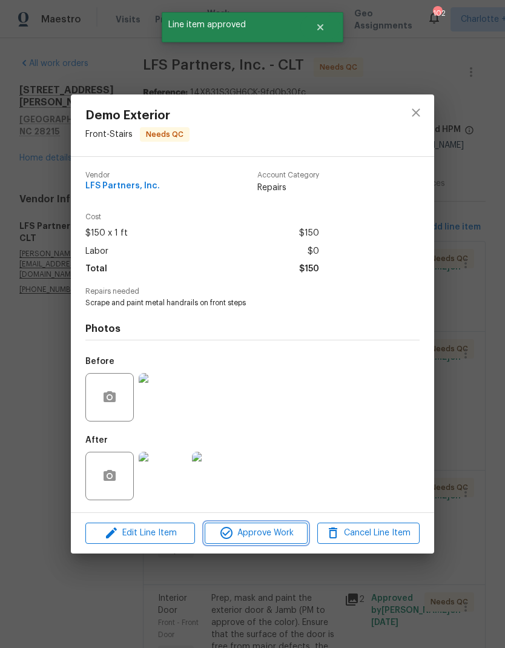
click at [288, 535] on span "Approve Work" at bounding box center [255, 533] width 95 height 15
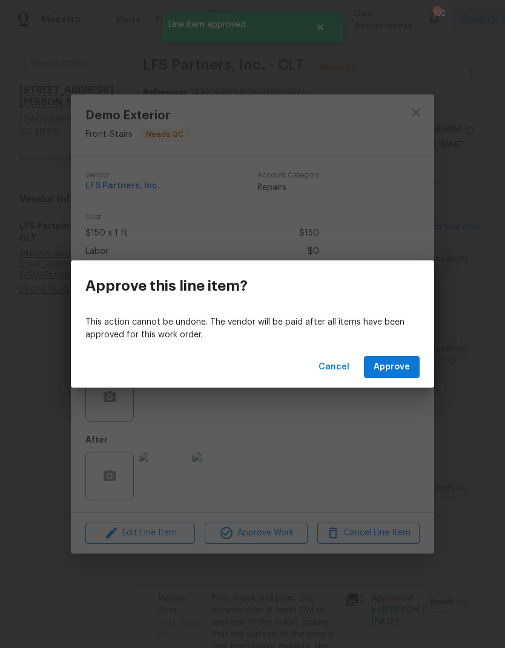
click at [407, 351] on div "Cancel Approve" at bounding box center [253, 368] width 364 height 42
click at [405, 371] on span "Approve" at bounding box center [392, 367] width 36 height 15
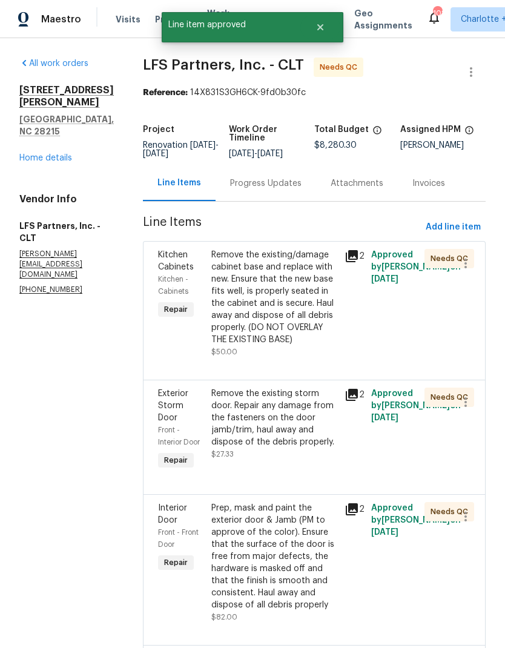
click at [268, 277] on div "Remove the existing/damage cabinet base and replace with new. Ensure that the n…" at bounding box center [274, 297] width 126 height 97
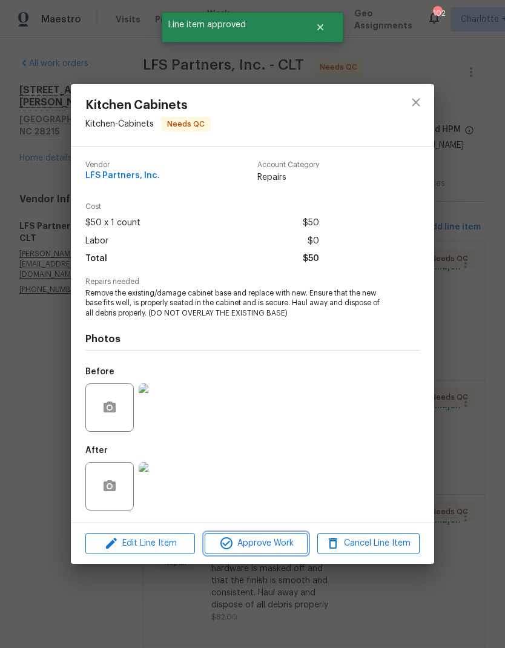
click at [290, 554] on button "Approve Work" at bounding box center [256, 543] width 102 height 21
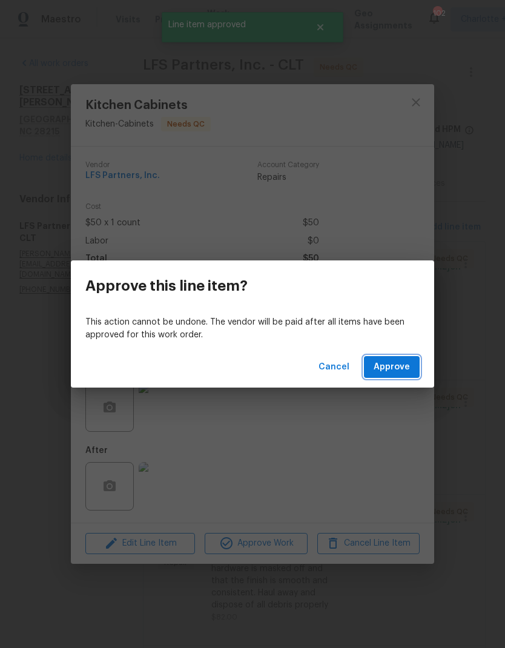
click at [403, 371] on span "Approve" at bounding box center [392, 367] width 36 height 15
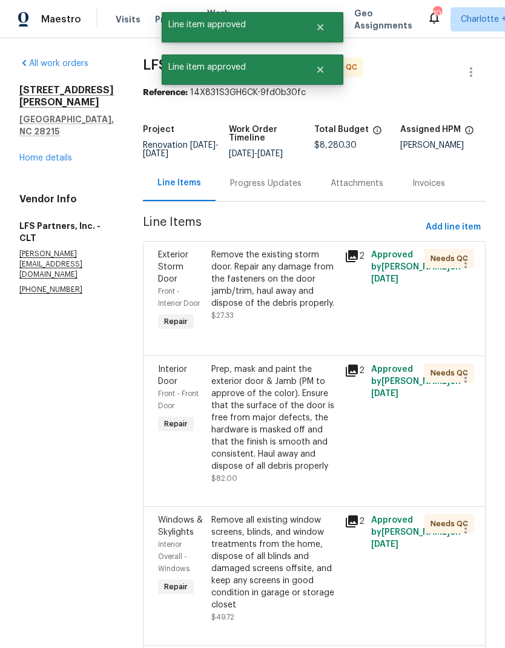
click at [285, 280] on div "Remove the existing storm door. Repair any damage from the fasteners on the doo…" at bounding box center [274, 279] width 126 height 61
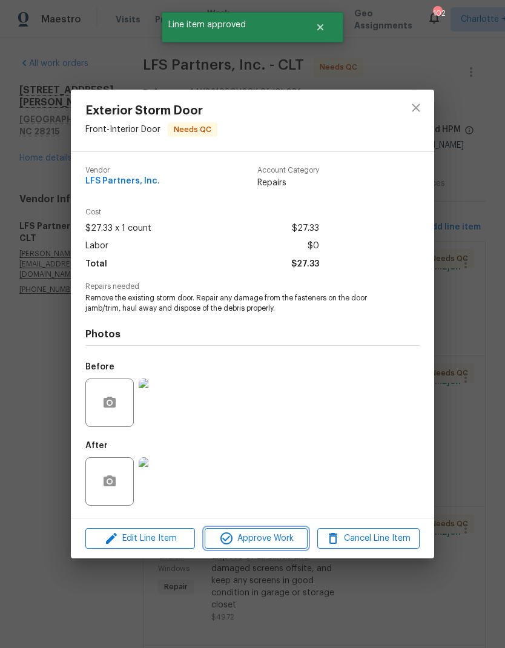
click at [293, 539] on span "Approve Work" at bounding box center [255, 538] width 95 height 15
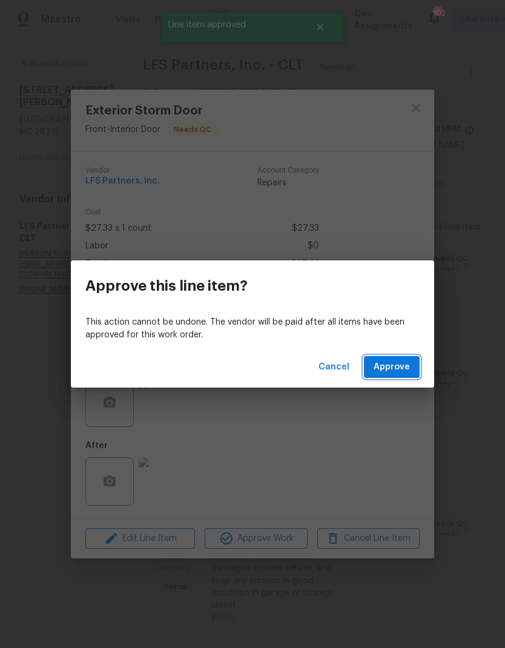
click at [409, 368] on span "Approve" at bounding box center [392, 367] width 36 height 15
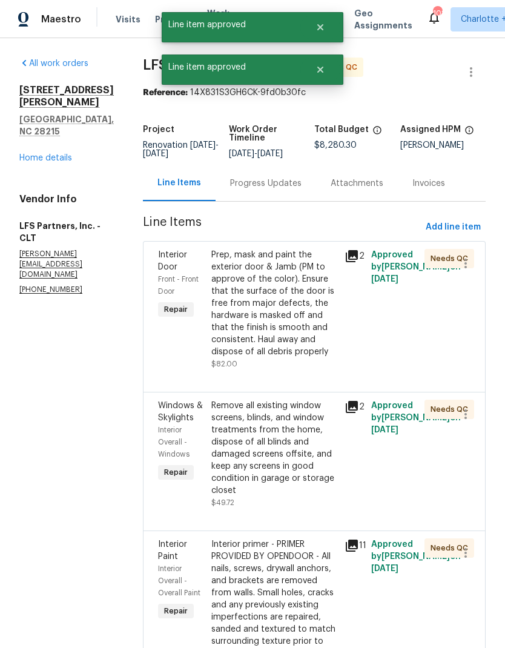
click at [290, 280] on div "Prep, mask and paint the exterior door & Jamb (PM to approve of the color). Ens…" at bounding box center [274, 303] width 126 height 109
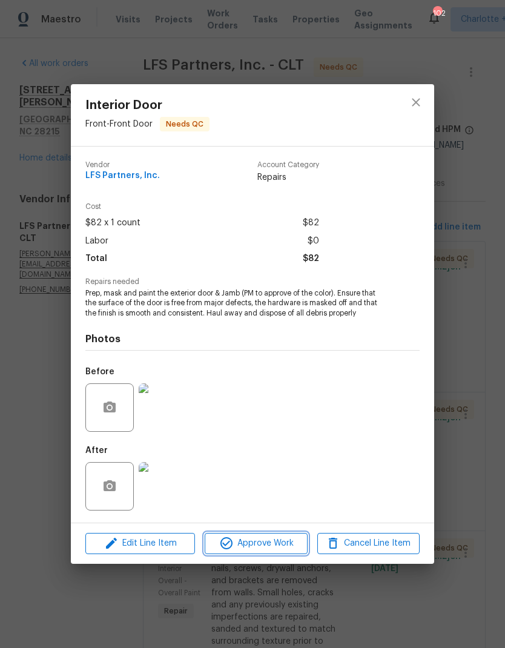
click at [294, 542] on span "Approve Work" at bounding box center [255, 543] width 95 height 15
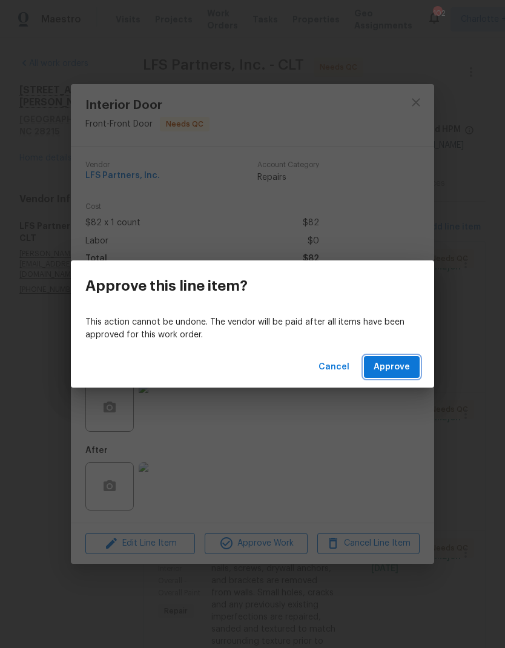
click at [417, 372] on button "Approve" at bounding box center [392, 367] width 56 height 22
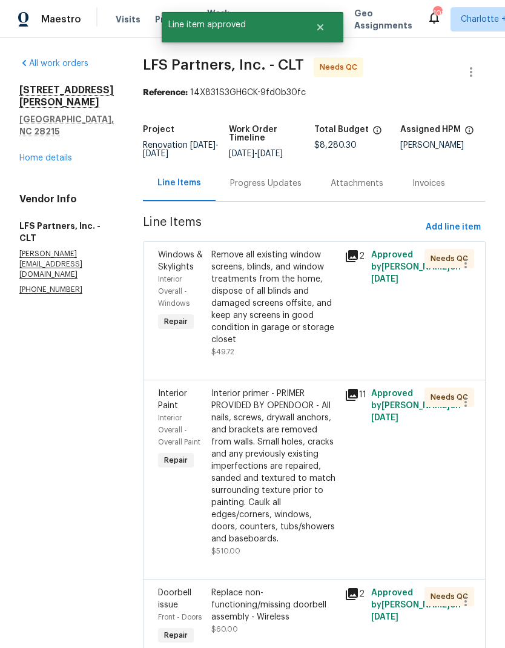
click at [298, 307] on div "Remove all existing window screens, blinds, and window treatments from the home…" at bounding box center [274, 297] width 126 height 97
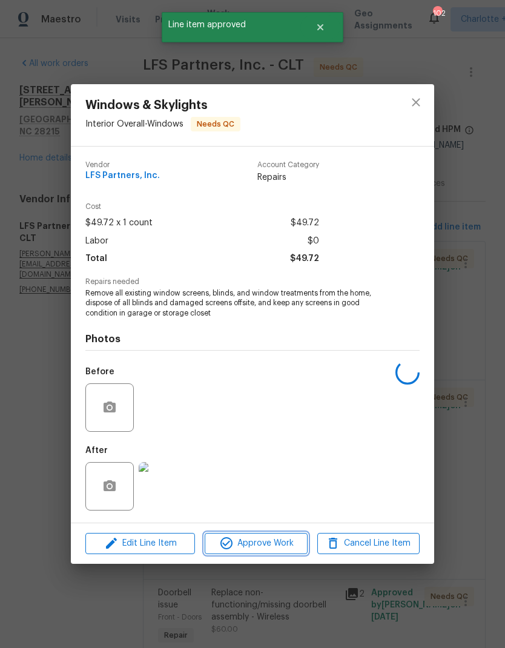
click at [294, 548] on span "Approve Work" at bounding box center [255, 543] width 95 height 15
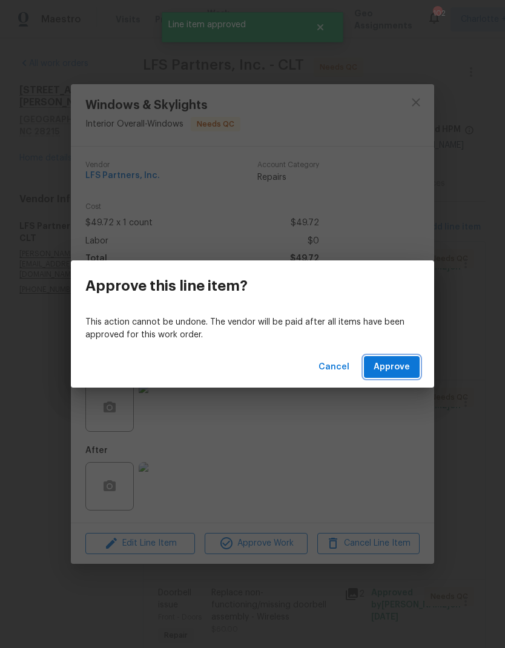
click at [417, 377] on button "Approve" at bounding box center [392, 367] width 56 height 22
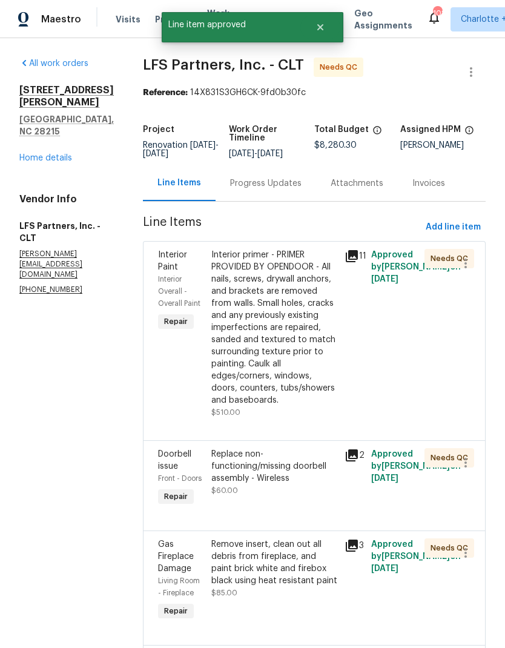
click at [285, 354] on div "Interior primer - PRIMER PROVIDED BY OPENDOOR - All nails, screws, drywall anch…" at bounding box center [274, 328] width 126 height 158
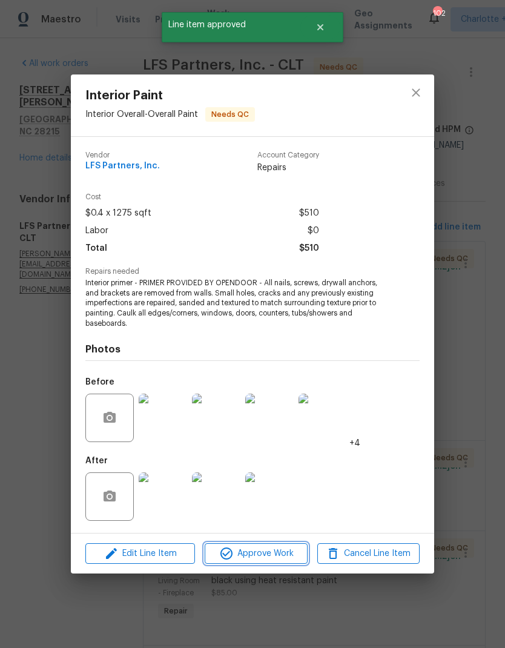
click at [290, 550] on span "Approve Work" at bounding box center [255, 553] width 95 height 15
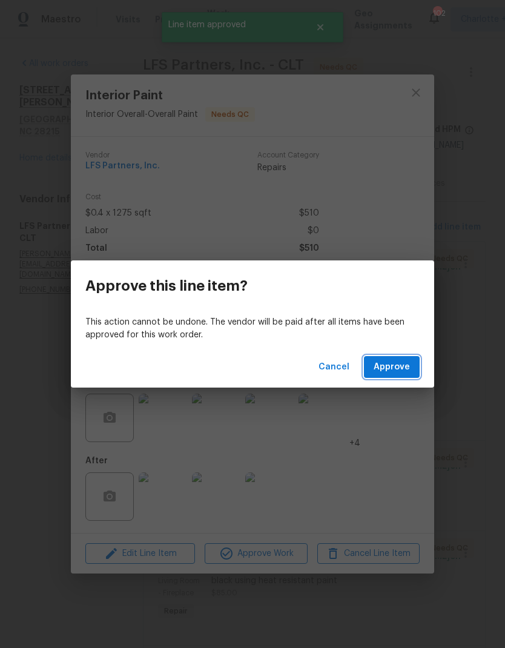
click at [401, 365] on span "Approve" at bounding box center [392, 367] width 36 height 15
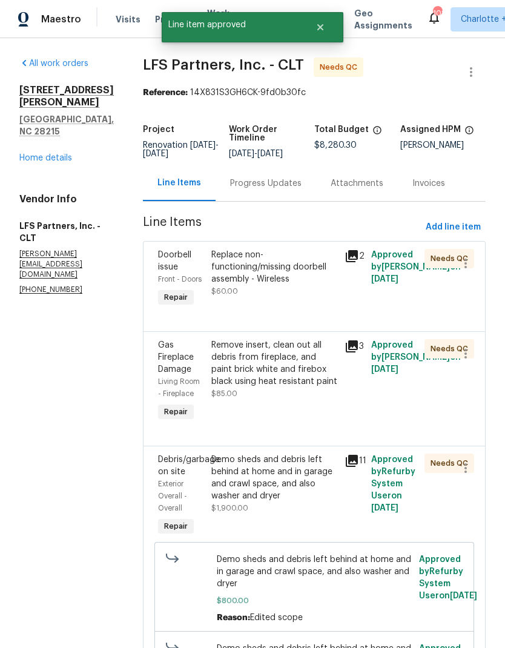
click at [257, 273] on div "Replace non-functioning/missing doorbell assembly - Wireless" at bounding box center [274, 267] width 126 height 36
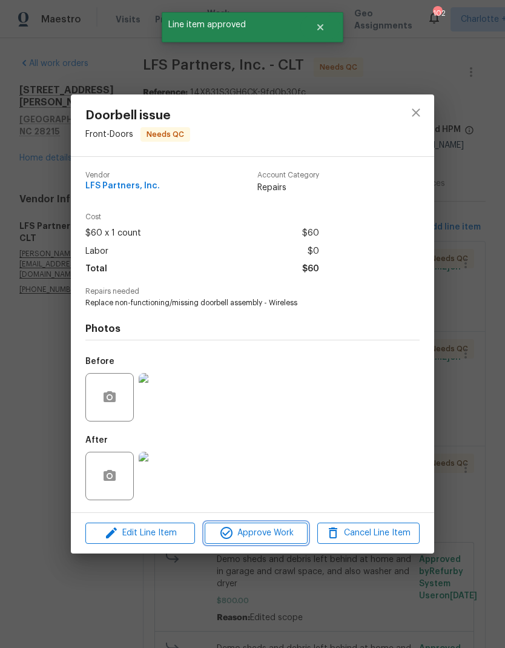
click at [282, 529] on span "Approve Work" at bounding box center [255, 533] width 95 height 15
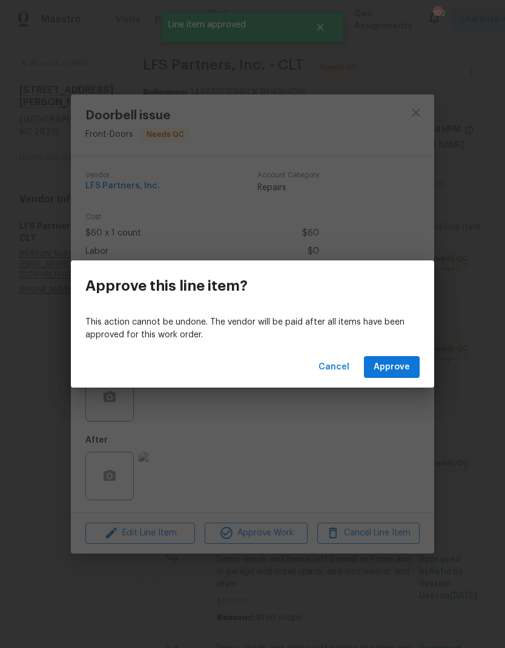
click at [399, 353] on div "Cancel Approve" at bounding box center [253, 368] width 364 height 42
click at [400, 370] on span "Approve" at bounding box center [392, 367] width 36 height 15
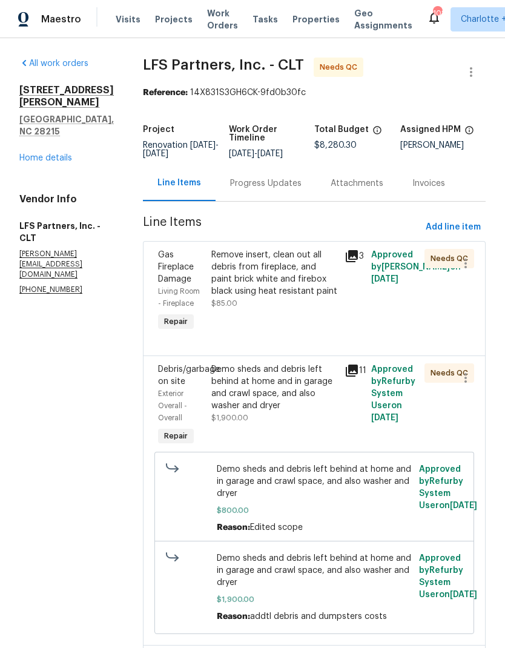
click at [280, 288] on div "Remove insert, clean out all debris from fireplace, and paint brick white and f…" at bounding box center [274, 273] width 126 height 48
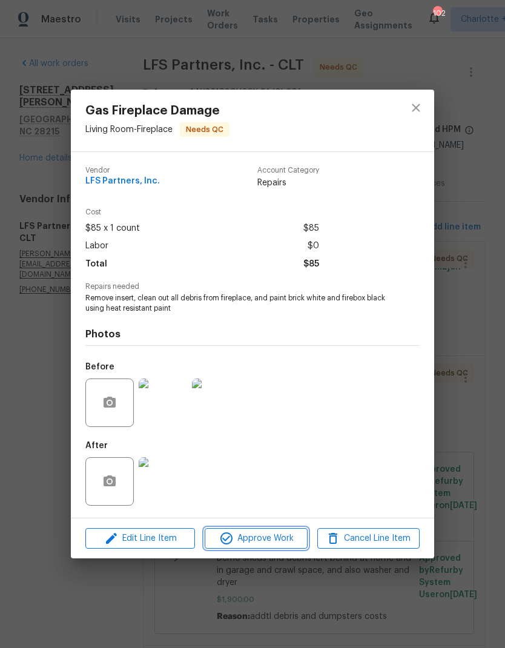
click at [302, 536] on span "Approve Work" at bounding box center [255, 538] width 95 height 15
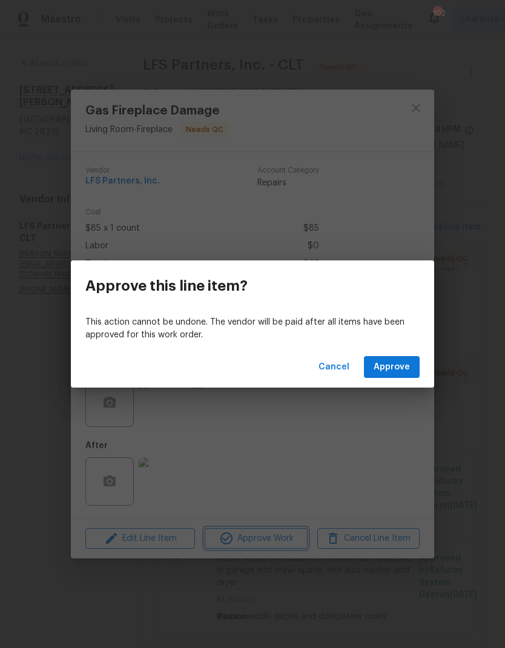
click at [435, 360] on div "Approve this line item? This action cannot be undone. The vendor will be paid a…" at bounding box center [252, 324] width 505 height 648
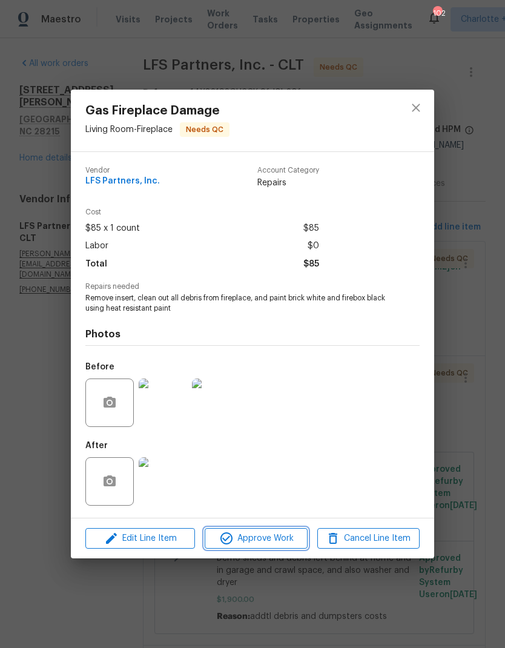
click at [287, 543] on span "Approve Work" at bounding box center [255, 538] width 95 height 15
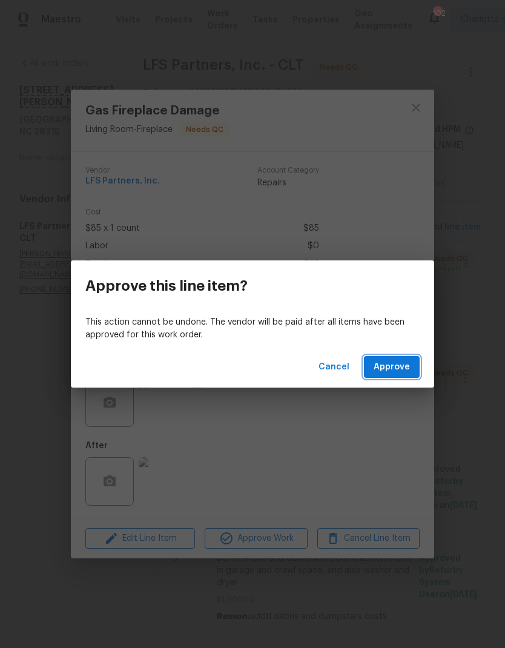
click at [407, 373] on span "Approve" at bounding box center [392, 367] width 36 height 15
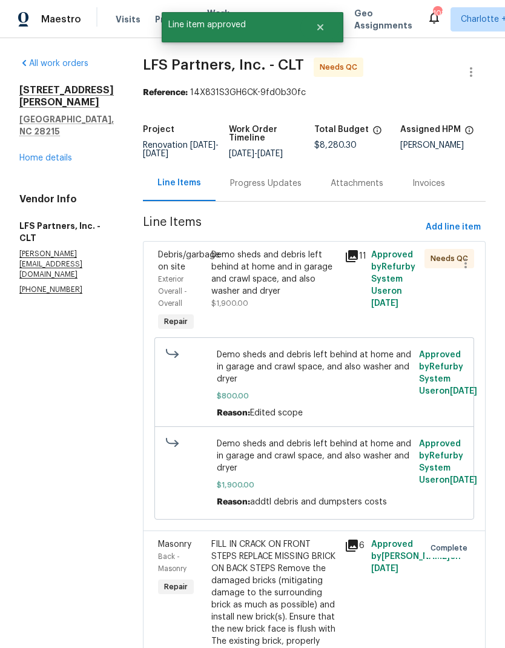
click at [282, 284] on div "Demo sheds and debris left behind at home and in garage and crawl space, and al…" at bounding box center [274, 273] width 126 height 48
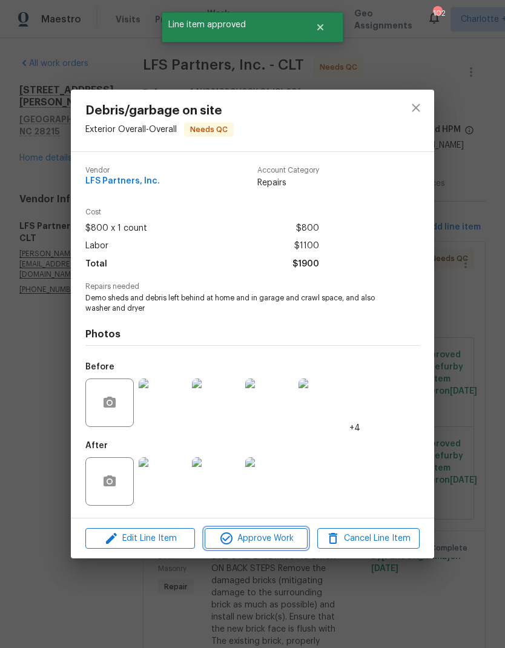
click at [285, 539] on span "Approve Work" at bounding box center [255, 538] width 95 height 15
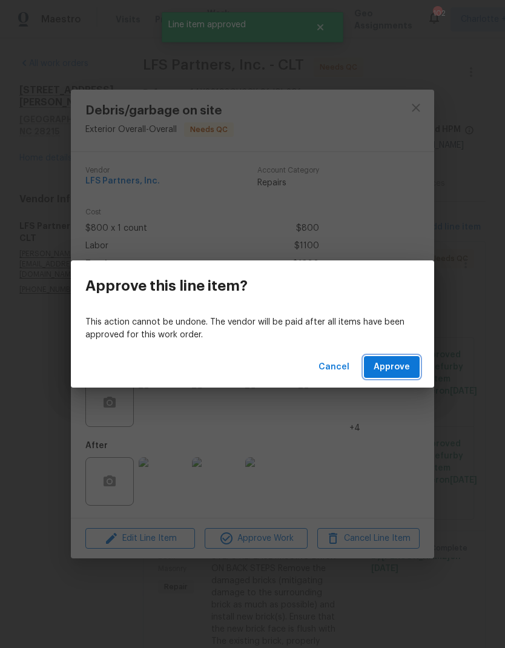
click at [414, 358] on button "Approve" at bounding box center [392, 367] width 56 height 22
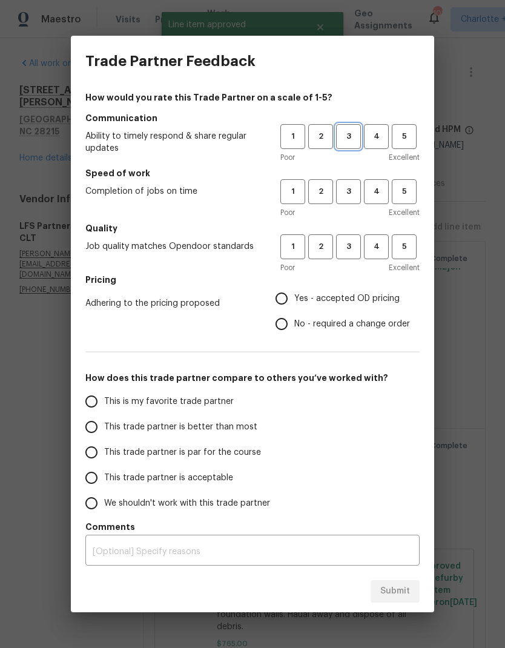
click at [348, 137] on span "3" at bounding box center [348, 137] width 22 height 14
click at [347, 194] on span "3" at bounding box center [348, 192] width 22 height 14
click at [350, 258] on button "3" at bounding box center [348, 246] width 25 height 25
click at [285, 304] on input "Yes - accepted OD pricing" at bounding box center [281, 298] width 25 height 25
radio input "true"
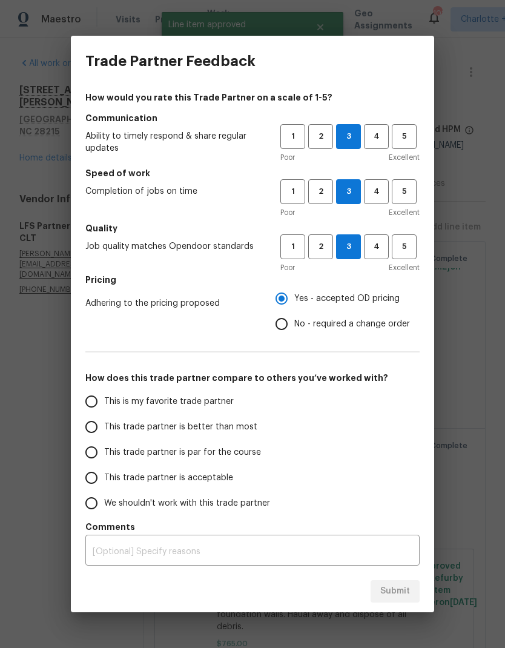
click at [94, 437] on input "This trade partner is better than most" at bounding box center [91, 426] width 25 height 25
click at [404, 589] on span "Submit" at bounding box center [395, 591] width 30 height 15
radio input "true"
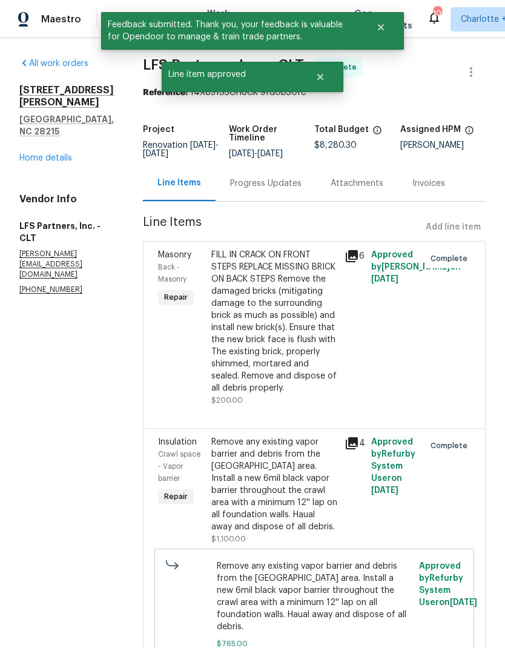
click at [48, 154] on link "Home details" at bounding box center [45, 158] width 53 height 8
